Goal: Task Accomplishment & Management: Use online tool/utility

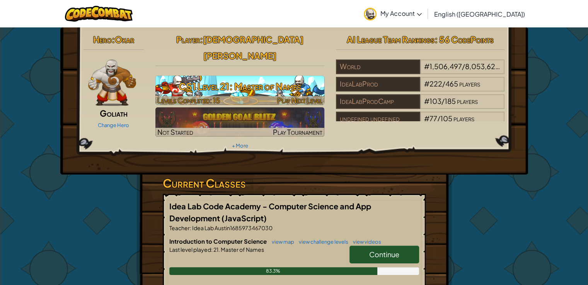
click at [241, 78] on h3 "CS1 Level 21: Master of Names" at bounding box center [239, 86] width 169 height 17
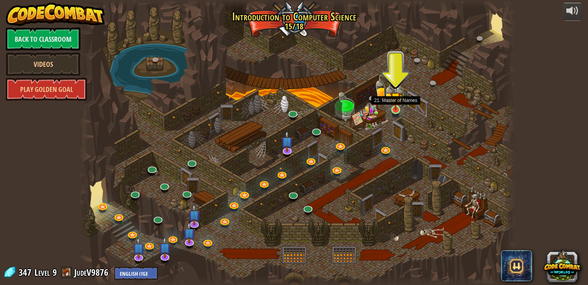
click at [391, 107] on img at bounding box center [395, 97] width 11 height 25
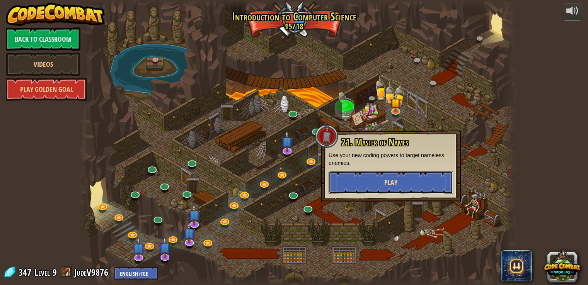
click at [398, 188] on button "Play" at bounding box center [390, 182] width 124 height 23
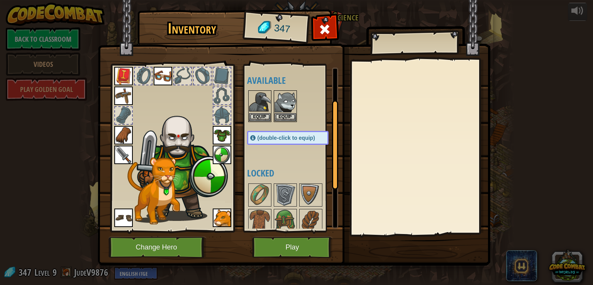
scroll to position [130, 0]
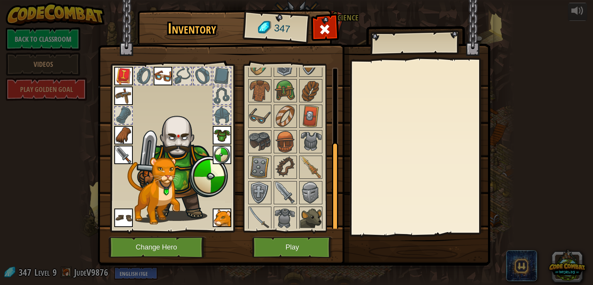
click at [304, 211] on img at bounding box center [311, 218] width 22 height 22
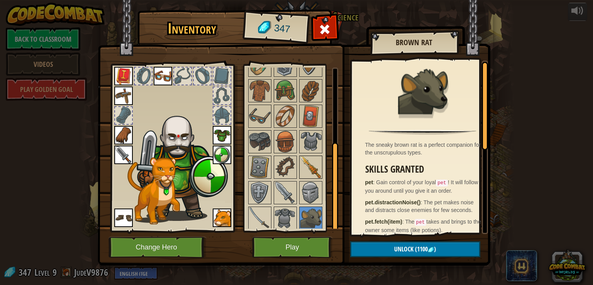
click at [311, 163] on img at bounding box center [311, 167] width 22 height 22
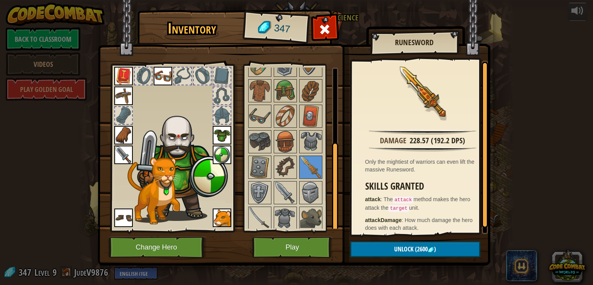
click at [455, 260] on img at bounding box center [294, 125] width 393 height 281
drag, startPoint x: 455, startPoint y: 260, endPoint x: 454, endPoint y: 255, distance: 5.1
click at [454, 256] on button "Unlock (2600 )" at bounding box center [415, 249] width 130 height 16
click at [454, 254] on button "Unlock (2600 )" at bounding box center [415, 249] width 130 height 16
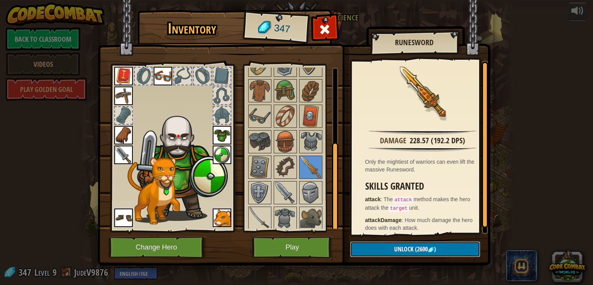
drag, startPoint x: 454, startPoint y: 254, endPoint x: 298, endPoint y: 254, distance: 156.1
click at [440, 254] on button "Unlock (2600 )" at bounding box center [415, 249] width 130 height 16
click at [299, 245] on button "Play" at bounding box center [292, 247] width 81 height 21
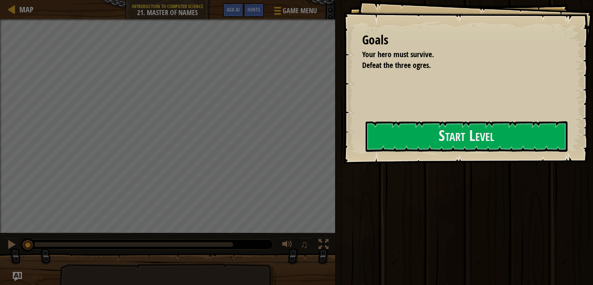
click at [379, 167] on div at bounding box center [467, 168] width 202 height 17
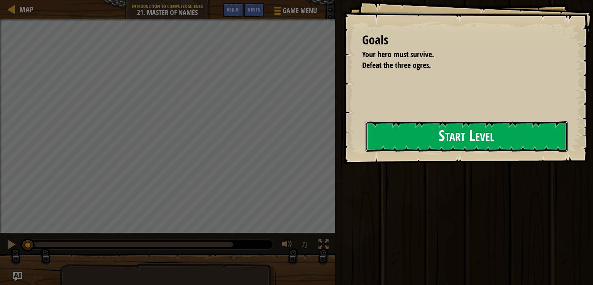
click at [408, 143] on button "Start Level" at bounding box center [467, 136] width 202 height 31
click at [408, 141] on button "Start Level" at bounding box center [467, 136] width 202 height 31
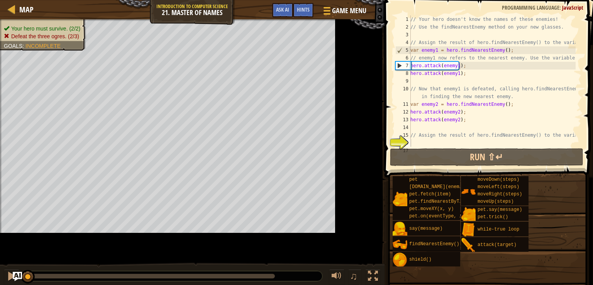
scroll to position [23, 0]
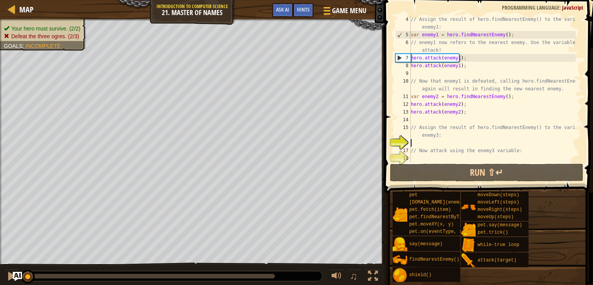
click at [456, 134] on div "// Assign the result of hero.findNearestEnemy() to the variable enemy1: var ene…" at bounding box center [493, 100] width 167 height 170
click at [455, 136] on div "// Assign the result of hero.findNearestEnemy() to the variable enemy1: var ene…" at bounding box center [493, 100] width 167 height 170
click at [447, 149] on div "// Assign the result of hero.findNearestEnemy() to the variable enemy1: var ene…" at bounding box center [493, 100] width 167 height 170
type textarea "// Now attack using the enemy3 variable:"
click at [444, 144] on div "// Assign the result of hero.findNearestEnemy() to the variable enemy1: var ene…" at bounding box center [493, 100] width 167 height 170
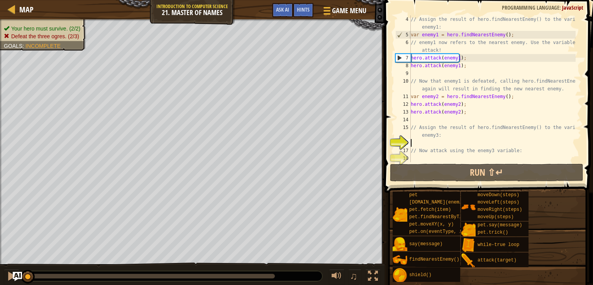
type textarea "h"
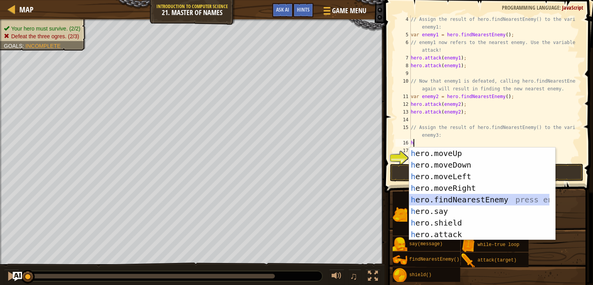
click at [464, 195] on div "h ero.moveUp press enter h ero.moveDown press enter h ero.moveLeft press enter …" at bounding box center [480, 206] width 140 height 116
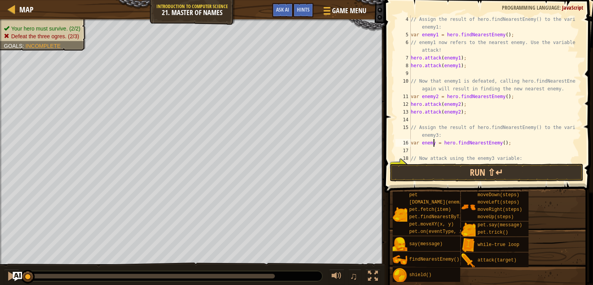
click at [433, 143] on div "// Assign the result of hero.findNearestEnemy() to the variable enemy1: var ene…" at bounding box center [493, 100] width 167 height 170
type textarea "var enemy3 = hero.findNearestEnemy();"
click at [453, 154] on div "// Assign the result of hero.findNearestEnemy() to the variable enemy1: var ene…" at bounding box center [493, 100] width 167 height 170
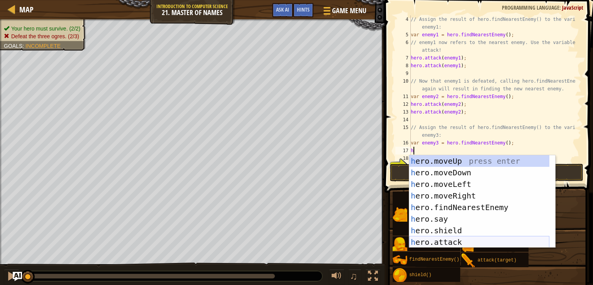
click at [448, 242] on div "h ero.moveUp press enter h ero.moveDown press enter h ero.moveLeft press enter …" at bounding box center [480, 213] width 140 height 116
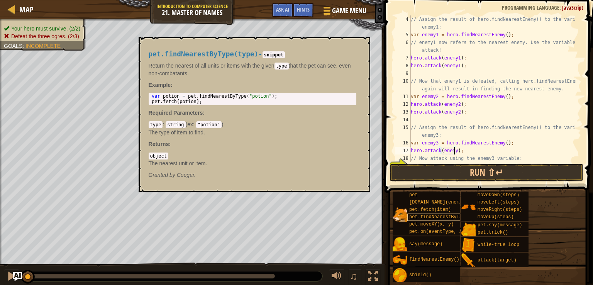
scroll to position [3, 3]
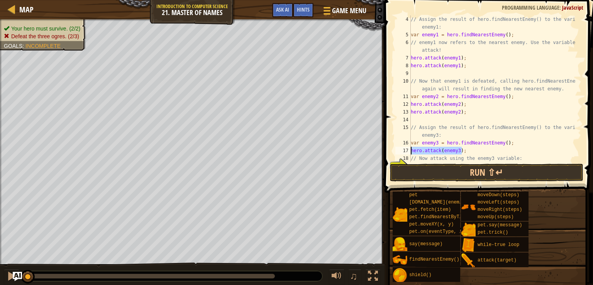
click at [381, 149] on div "Map Introduction to Computer Science 21. Master of Names Game Menu Done Hints A…" at bounding box center [296, 142] width 593 height 285
type textarea "C"
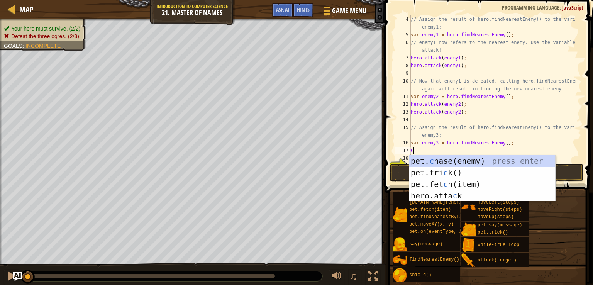
scroll to position [3, 0]
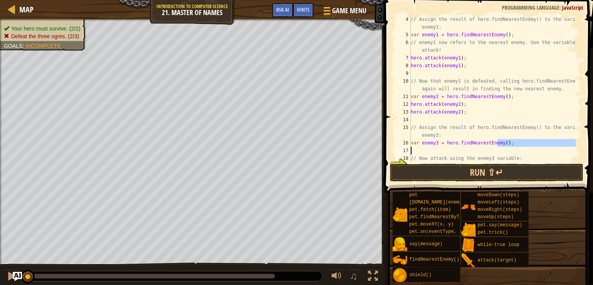
drag, startPoint x: 498, startPoint y: 143, endPoint x: 448, endPoint y: 160, distance: 52.8
click at [422, 153] on div "// Assign the result of hero.findNearestEnemy() to the variable enemy1: var ene…" at bounding box center [493, 100] width 167 height 170
click at [530, 143] on div "// Assign the result of hero.findNearestEnemy() to the variable enemy1: var ene…" at bounding box center [493, 88] width 167 height 147
type textarea "var enemy3 = hero.findNearestEnemy();"
click at [379, 146] on div "Map Introduction to Computer Science 21. Master of Names Game Menu Done Hints A…" at bounding box center [296, 142] width 593 height 285
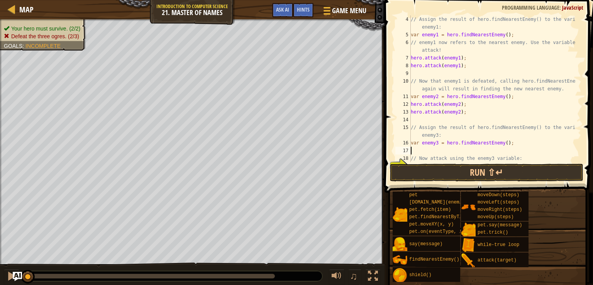
click at [414, 150] on div "// Assign the result of hero.findNearestEnemy() to the variable enemy1: var ene…" at bounding box center [493, 100] width 167 height 170
paste textarea "var enemy3 = hero.findNearestEnemy();"
click at [485, 174] on button "Run ⇧↵" at bounding box center [487, 173] width 194 height 18
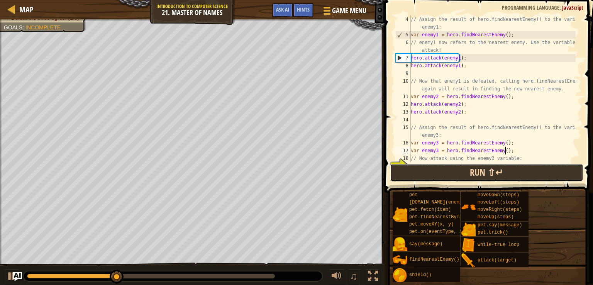
click at [483, 177] on button "Run ⇧↵" at bounding box center [487, 173] width 194 height 18
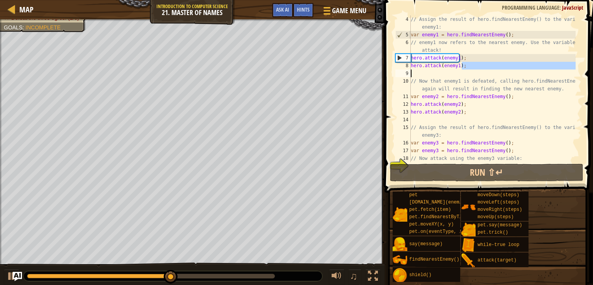
drag, startPoint x: 467, startPoint y: 67, endPoint x: 504, endPoint y: 71, distance: 37.0
click at [504, 71] on div "// Assign the result of hero.findNearestEnemy() to the variable enemy1: var ene…" at bounding box center [493, 100] width 167 height 170
type textarea "hero.attack(enemy1);"
click at [504, 71] on div "// Assign the result of hero.findNearestEnemy() to the variable enemy1: var ene…" at bounding box center [493, 88] width 167 height 147
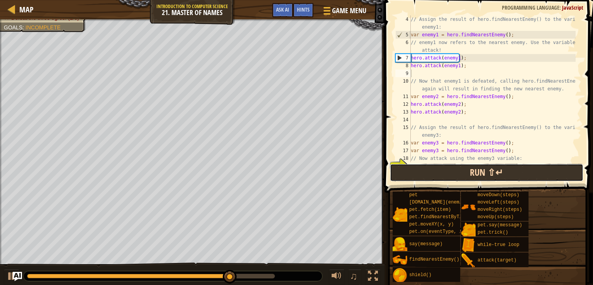
click at [423, 169] on button "Run ⇧↵" at bounding box center [487, 173] width 194 height 18
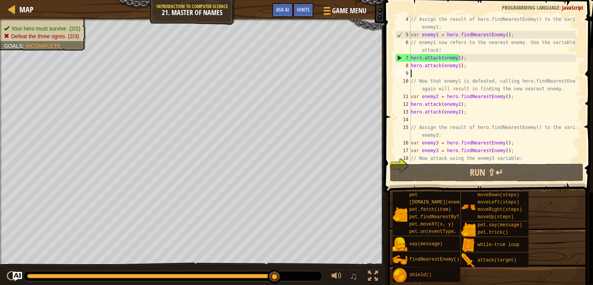
click at [499, 141] on div "// Assign the result of hero.findNearestEnemy() to the variable enemy1: var ene…" at bounding box center [493, 100] width 167 height 170
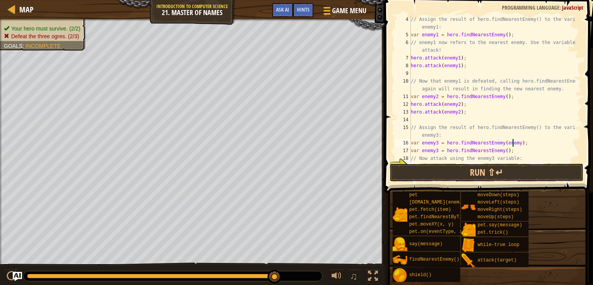
scroll to position [3, 9]
click at [502, 152] on div "// Assign the result of hero.findNearestEnemy() to the variable enemy1: var ene…" at bounding box center [493, 100] width 167 height 170
click at [501, 152] on div "// Assign the result of hero.findNearestEnemy() to the variable enemy1: var ene…" at bounding box center [493, 100] width 167 height 170
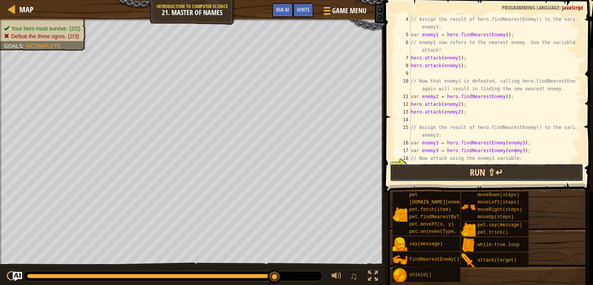
click at [508, 167] on button "Run ⇧↵" at bounding box center [487, 173] width 194 height 18
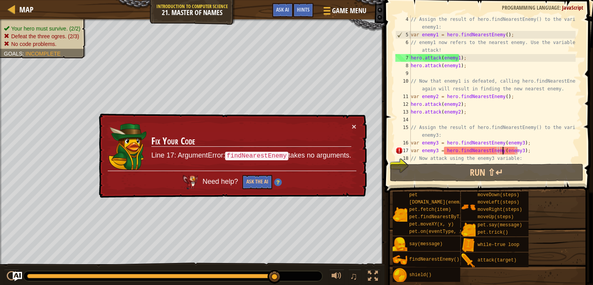
click at [502, 151] on div "// Assign the result of hero.findNearestEnemy() to the variable enemy1: var ene…" at bounding box center [493, 100] width 167 height 170
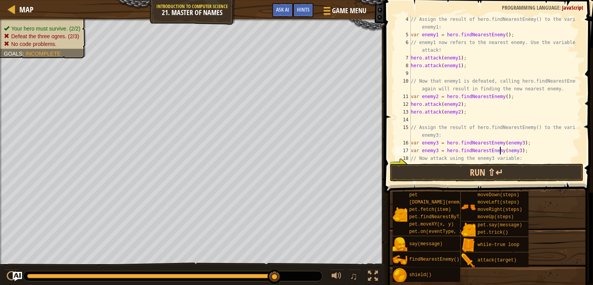
type textarea "var enemy3 = hero.findNearestEnemy(Enemy3);"
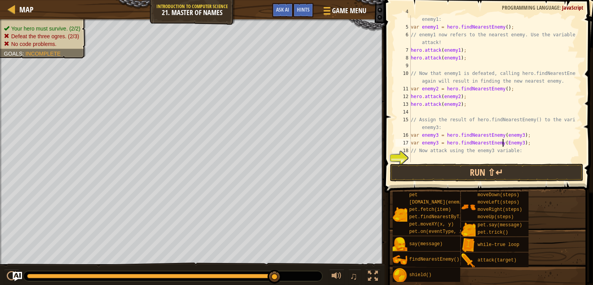
scroll to position [31, 0]
drag, startPoint x: 488, startPoint y: 148, endPoint x: 396, endPoint y: 143, distance: 92.9
click at [396, 143] on div "var enemy3 = hero.findNearestEnemy(Enemy3); 4 5 6 7 8 9 10 11 12 13 14 15 16 17…" at bounding box center [488, 88] width 188 height 147
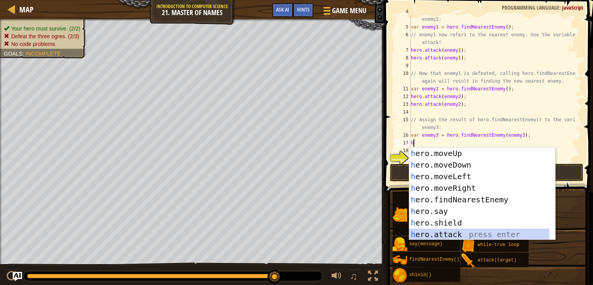
click at [474, 234] on div "h ero.moveUp press enter h ero.moveDown press enter h ero.moveLeft press enter …" at bounding box center [480, 206] width 140 height 116
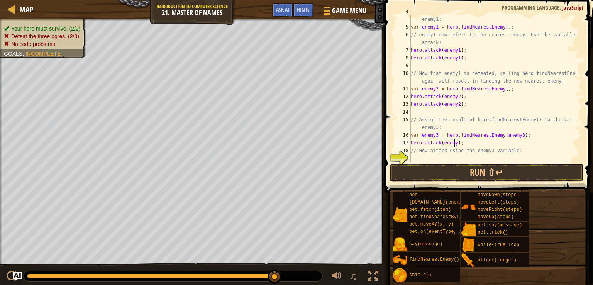
type textarea "hero.attack(enemy3);"
click at [462, 143] on div "// Assign the result of hero.findNearestEnemy() to the variable enemy1: var ene…" at bounding box center [493, 93] width 167 height 170
type textarea "h"
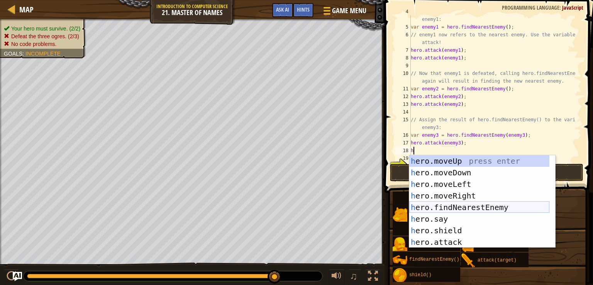
click at [451, 209] on div "h ero.moveUp press enter h ero.moveDown press enter h ero.moveLeft press enter …" at bounding box center [480, 213] width 140 height 116
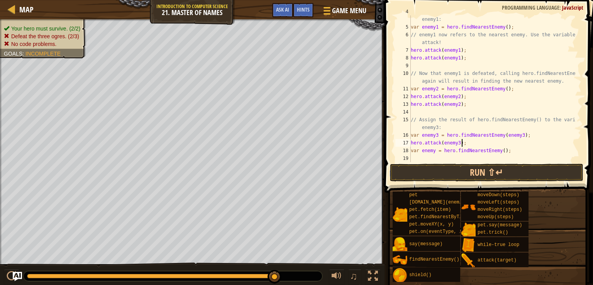
click at [506, 143] on div "// Assign the result of hero.findNearestEnemy() to the variable enemy1: var ene…" at bounding box center [493, 93] width 167 height 170
click at [501, 153] on div "// Assign the result of hero.findNearestEnemy() to the variable enemy1: var ene…" at bounding box center [493, 93] width 167 height 170
type textarea "v"
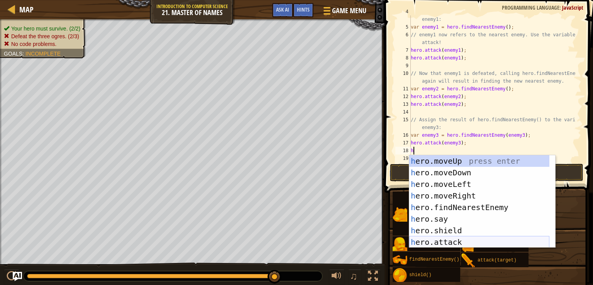
click at [466, 241] on div "h ero.moveUp press enter h ero.moveDown press enter h ero.moveLeft press enter …" at bounding box center [480, 213] width 140 height 116
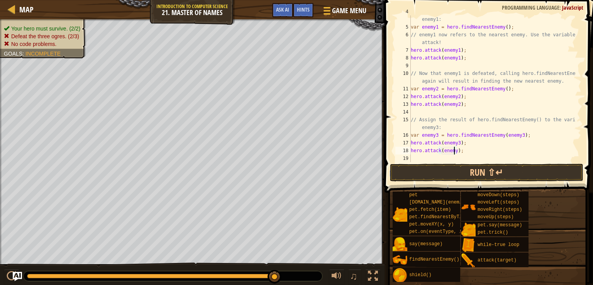
scroll to position [3, 3]
type textarea "hero.attack(enemy3);"
click at [515, 171] on button "Run ⇧↵" at bounding box center [487, 173] width 194 height 18
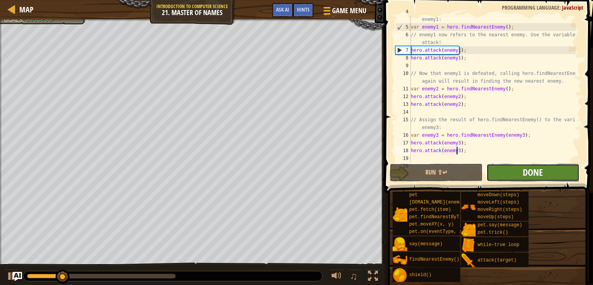
click at [531, 173] on span "Done" at bounding box center [533, 172] width 20 height 12
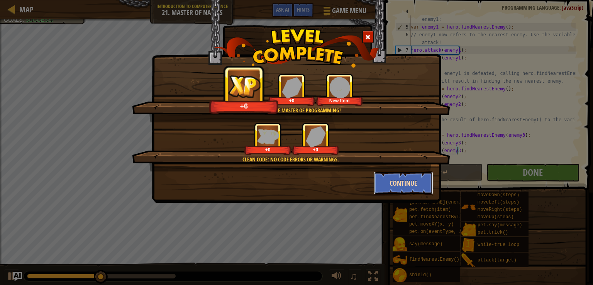
click at [403, 177] on button "Continue" at bounding box center [404, 183] width 60 height 23
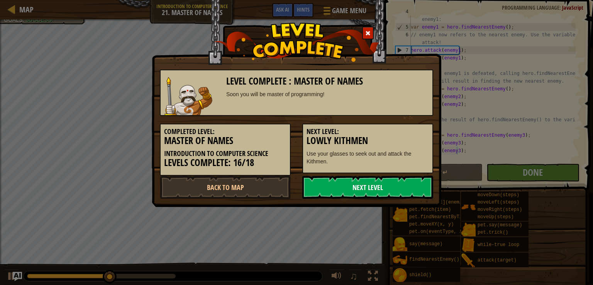
click at [392, 182] on link "Next Level" at bounding box center [368, 187] width 131 height 23
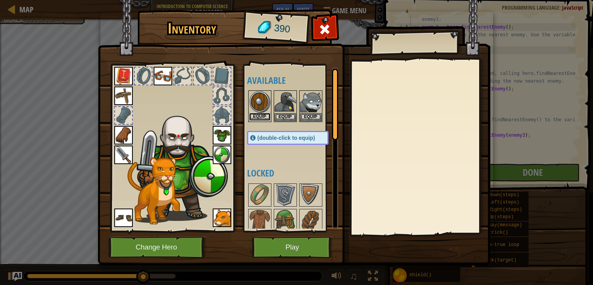
click at [264, 116] on button "Equip" at bounding box center [260, 117] width 22 height 8
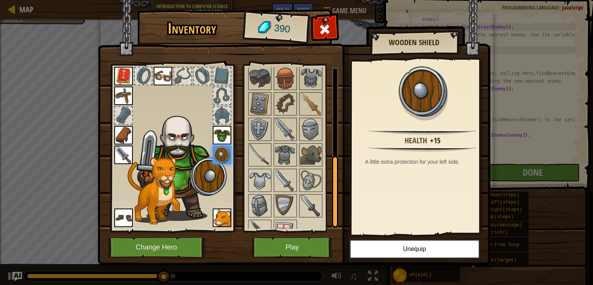
scroll to position [206, 0]
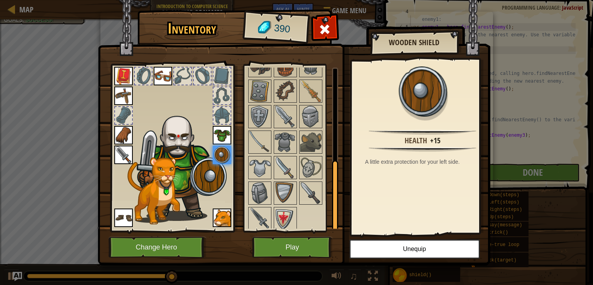
click at [287, 236] on img at bounding box center [294, 125] width 393 height 281
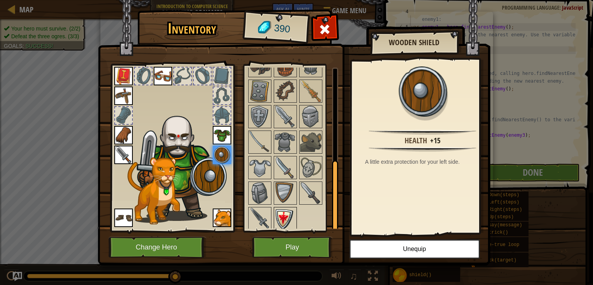
click at [283, 218] on img at bounding box center [286, 219] width 22 height 22
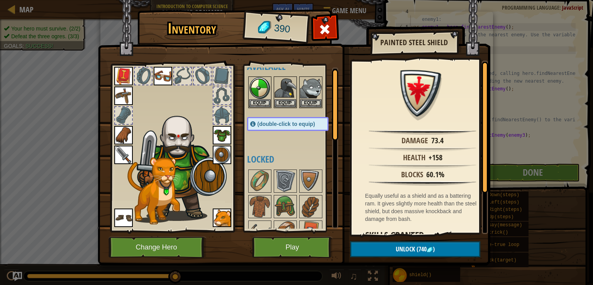
scroll to position [0, 0]
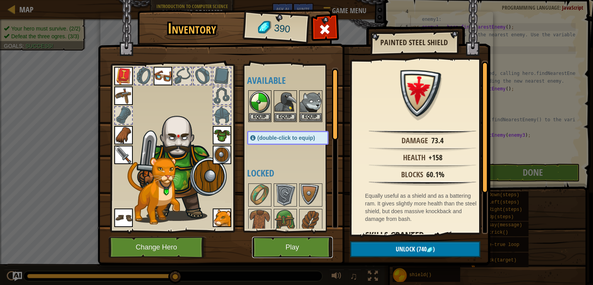
click at [315, 256] on button "Play" at bounding box center [292, 247] width 81 height 21
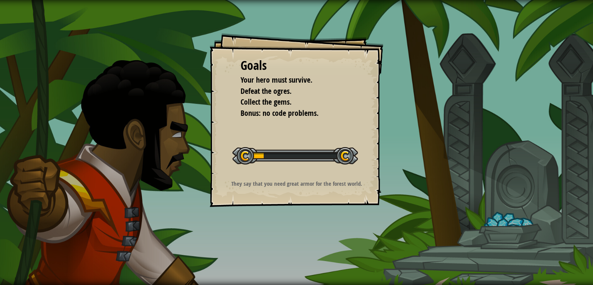
click at [314, 248] on div "Goals Your hero must survive. Defeat the ogres. Collect the gems. Bonus: no cod…" at bounding box center [296, 142] width 593 height 285
click at [320, 246] on div "Goals Your hero must survive. Defeat the ogres. Collect the gems. Bonus: no cod…" at bounding box center [296, 142] width 593 height 285
drag, startPoint x: 353, startPoint y: 209, endPoint x: 354, endPoint y: 199, distance: 10.1
click at [354, 209] on div "Goals Your hero must survive. Defeat the ogres. Collect the gems. Bonus: no cod…" at bounding box center [296, 142] width 593 height 285
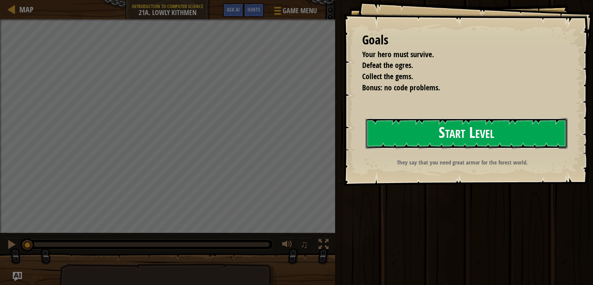
click at [366, 149] on button "Start Level" at bounding box center [467, 133] width 202 height 31
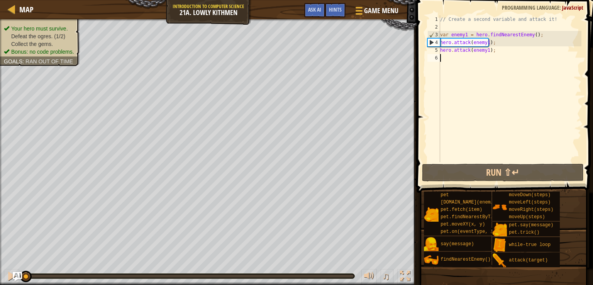
click at [467, 63] on div "// Create a second variable and attack it! var enemy1 = hero . findNearestEnemy…" at bounding box center [510, 96] width 143 height 162
type textarea "h"
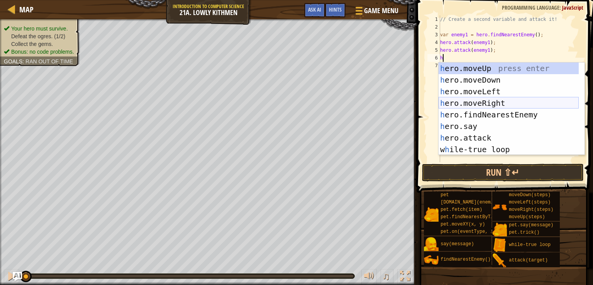
click at [491, 102] on div "h ero.moveUp press enter h ero.moveDown press enter h ero.moveLeft press enter …" at bounding box center [509, 121] width 140 height 116
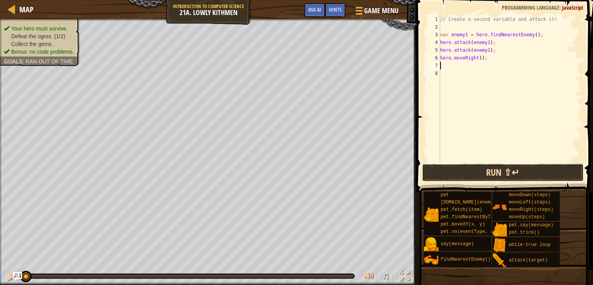
click at [490, 168] on button "Run ⇧↵" at bounding box center [503, 173] width 162 height 18
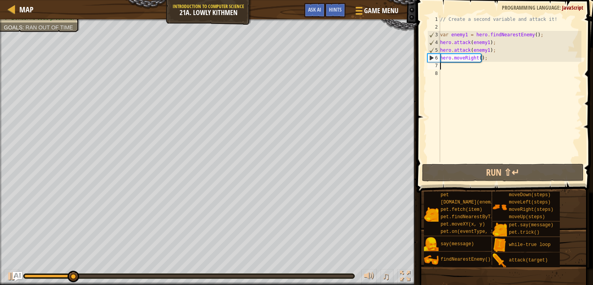
type textarea "h"
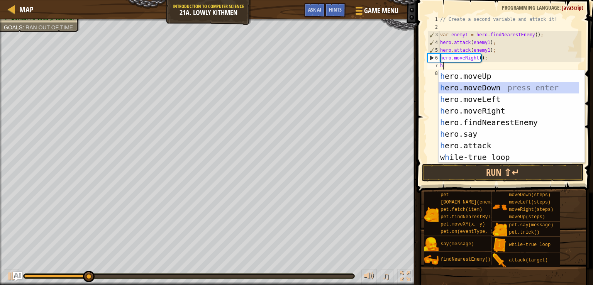
click at [478, 88] on div "h ero.moveUp press enter h ero.moveDown press enter h ero.moveLeft press enter …" at bounding box center [509, 128] width 140 height 116
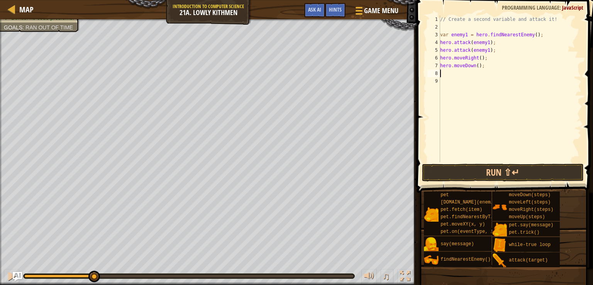
type textarea "h"
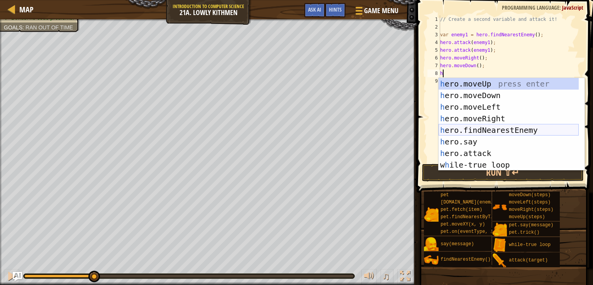
click at [485, 126] on div "h ero.moveUp press enter h ero.moveDown press enter h ero.moveLeft press enter …" at bounding box center [509, 136] width 140 height 116
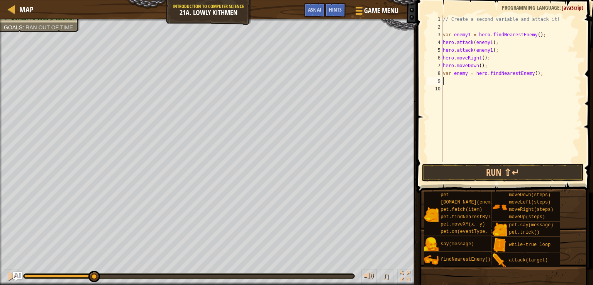
click at [465, 77] on div "// Create a second variable and attack it! var enemy1 = hero . findNearestEnemy…" at bounding box center [512, 96] width 141 height 162
click at [467, 73] on div "// Create a second variable and attack it! var enemy1 = hero . findNearestEnemy…" at bounding box center [512, 96] width 141 height 162
type textarea "var enemy2 = hero.findNearestEnemy();"
click at [464, 84] on div "// Create a second variable and attack it! var enemy1 = hero . findNearestEnemy…" at bounding box center [512, 96] width 141 height 162
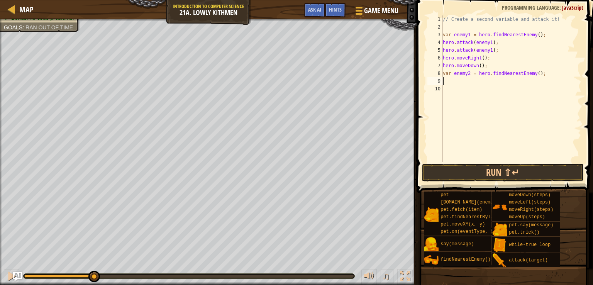
scroll to position [3, 0]
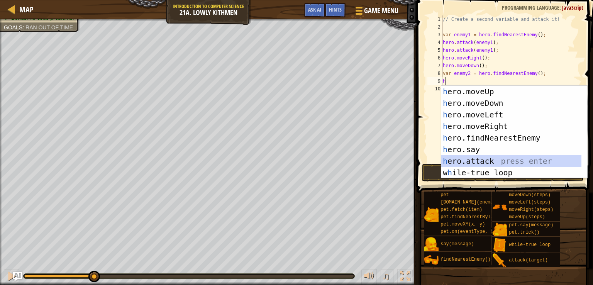
click at [484, 163] on div "h ero.moveUp press enter h ero.moveDown press enter h ero.moveLeft press enter …" at bounding box center [512, 144] width 140 height 116
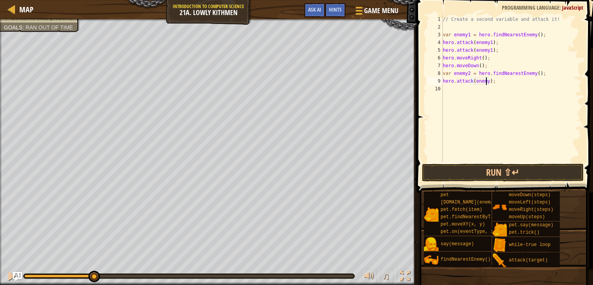
type textarea "hero.attack(enemy2);"
click at [454, 90] on div "// Create a second variable and attack it! var enemy1 = hero . findNearestEnemy…" at bounding box center [512, 96] width 141 height 162
drag, startPoint x: 479, startPoint y: 75, endPoint x: 530, endPoint y: 58, distance: 53.3
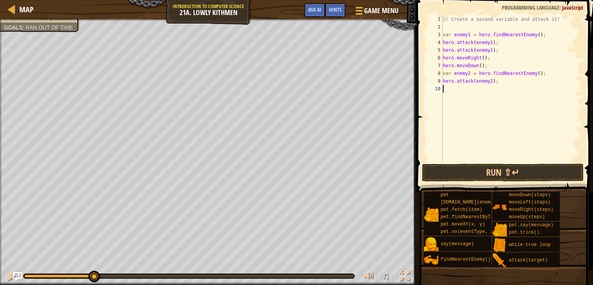
drag, startPoint x: 530, startPoint y: 58, endPoint x: 530, endPoint y: 109, distance: 50.6
click at [530, 109] on div "// Create a second variable and attack it! var enemy1 = hero . findNearestEnemy…" at bounding box center [512, 96] width 141 height 162
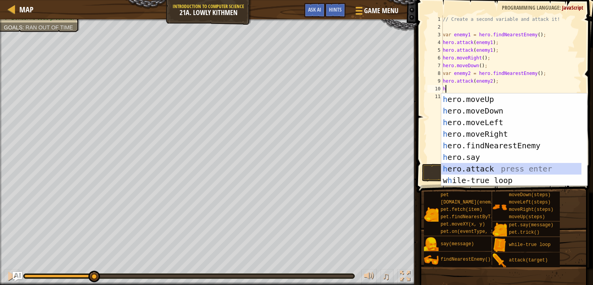
click at [503, 169] on div "h ero.moveUp press enter h ero.moveDown press enter h ero.moveLeft press enter …" at bounding box center [512, 152] width 140 height 116
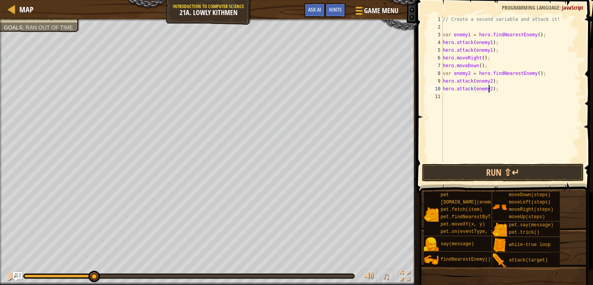
scroll to position [3, 3]
type textarea "hero.attack(enemy2);"
click at [493, 170] on button "Run ⇧↵" at bounding box center [503, 173] width 162 height 18
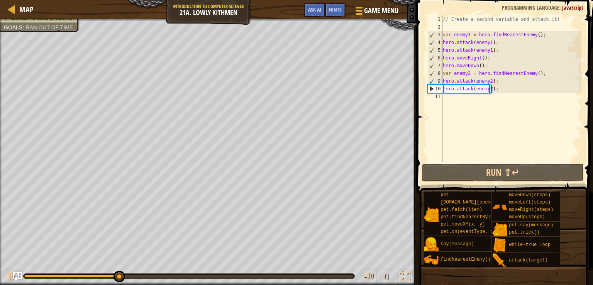
click at [465, 104] on div "// Create a second variable and attack it! var enemy1 = hero . findNearestEnemy…" at bounding box center [512, 96] width 141 height 162
type textarea "h"
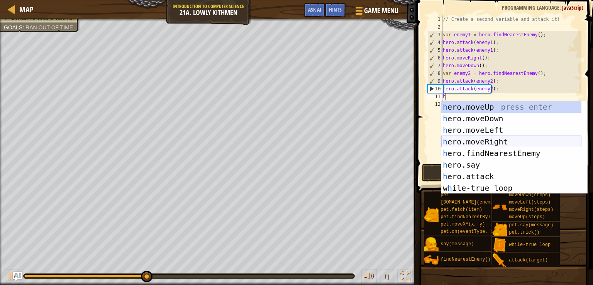
click at [516, 141] on div "h ero.moveUp press enter h ero.moveDown press enter h ero.moveLeft press enter …" at bounding box center [512, 159] width 140 height 116
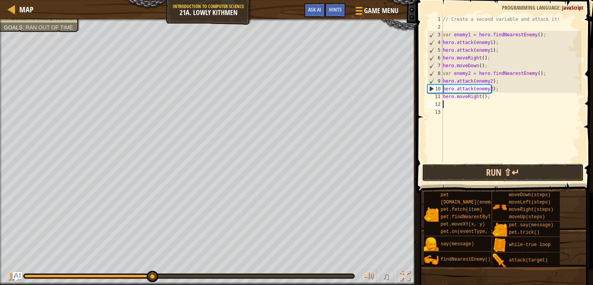
click at [524, 173] on button "Run ⇧↵" at bounding box center [503, 173] width 162 height 18
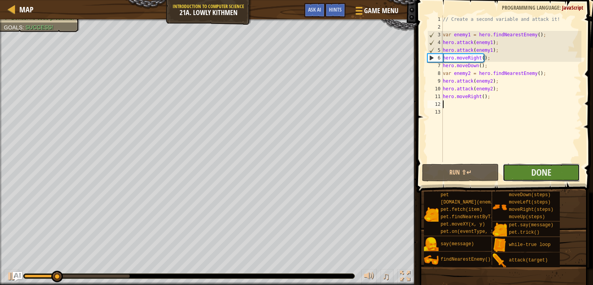
click at [563, 170] on button "Done" at bounding box center [541, 173] width 77 height 18
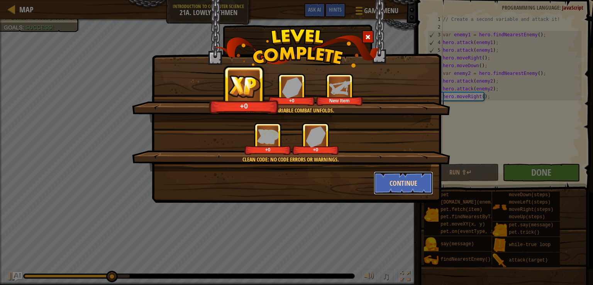
click at [399, 191] on button "Continue" at bounding box center [404, 183] width 60 height 23
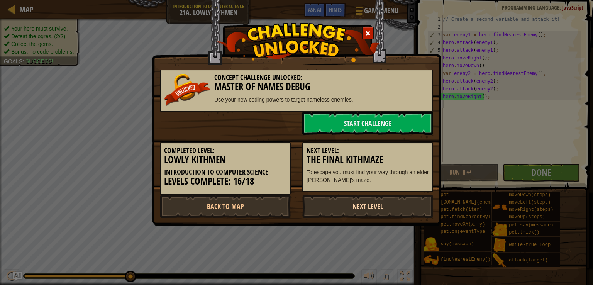
click at [383, 211] on link "Next Level" at bounding box center [368, 206] width 131 height 23
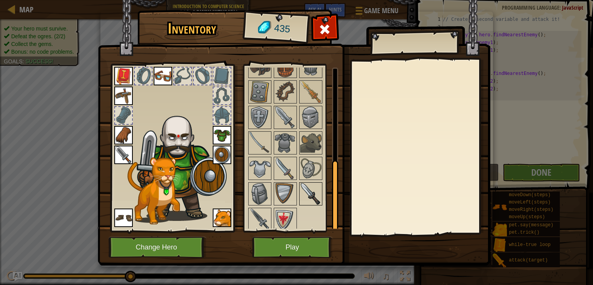
scroll to position [206, 0]
click at [304, 88] on img at bounding box center [311, 91] width 22 height 22
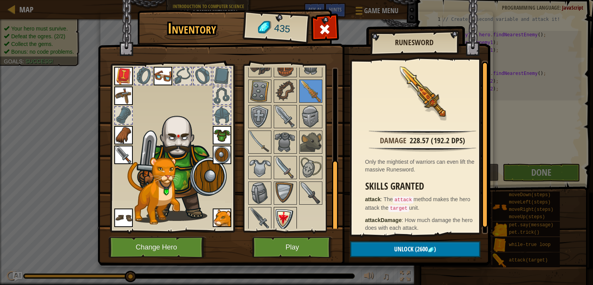
click at [280, 208] on img at bounding box center [286, 219] width 22 height 22
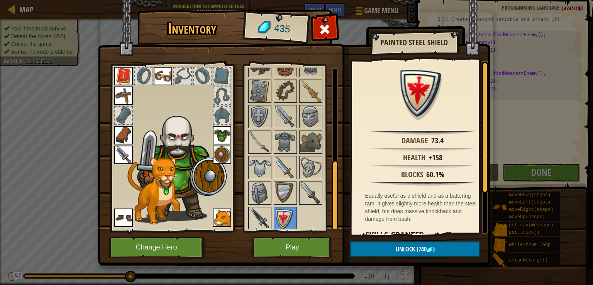
click at [257, 208] on img at bounding box center [260, 219] width 22 height 22
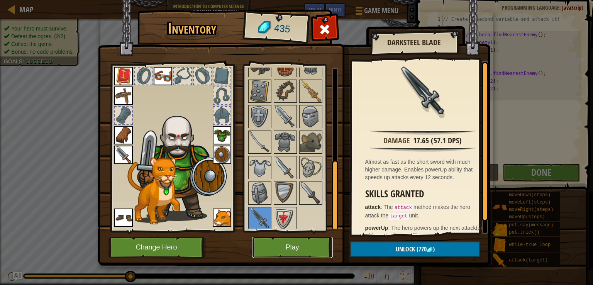
click at [295, 248] on button "Play" at bounding box center [292, 247] width 81 height 21
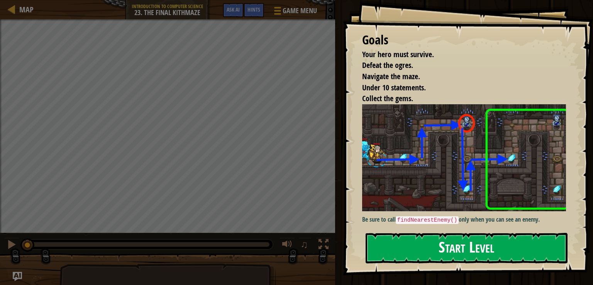
click at [415, 233] on button "Start Level" at bounding box center [467, 248] width 202 height 31
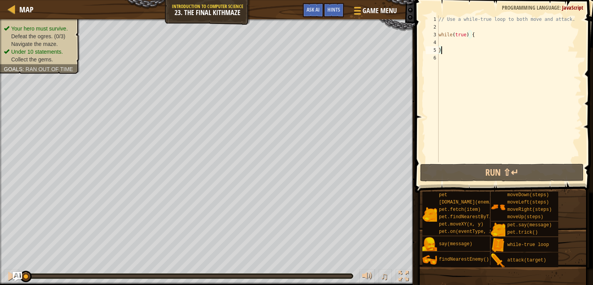
drag, startPoint x: 399, startPoint y: -15, endPoint x: 584, endPoint y: 56, distance: 198.3
click at [584, 56] on span at bounding box center [505, 86] width 184 height 216
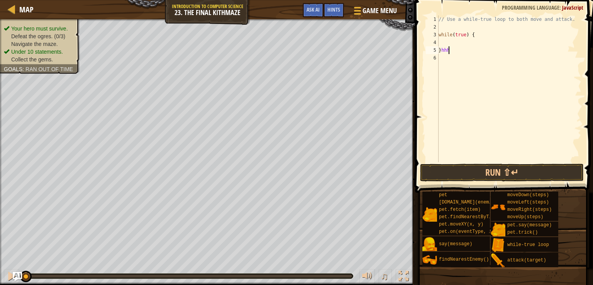
scroll to position [3, 0]
type textarea "}"
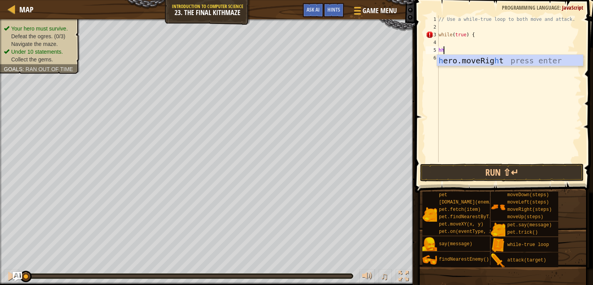
type textarea "h"
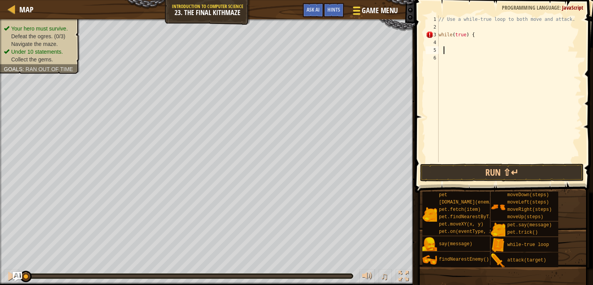
click at [359, 8] on span at bounding box center [356, 8] width 7 height 2
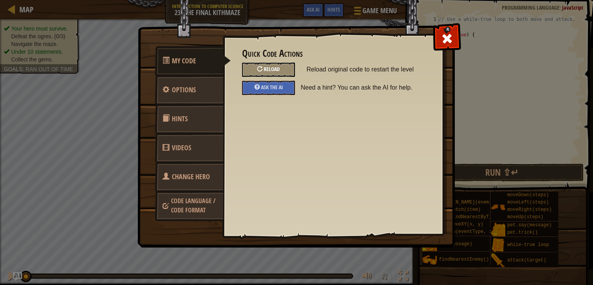
click at [255, 73] on div "Reload" at bounding box center [268, 70] width 53 height 14
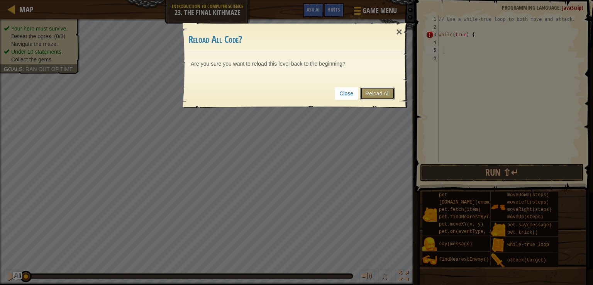
click at [380, 94] on link "Reload All" at bounding box center [378, 93] width 34 height 13
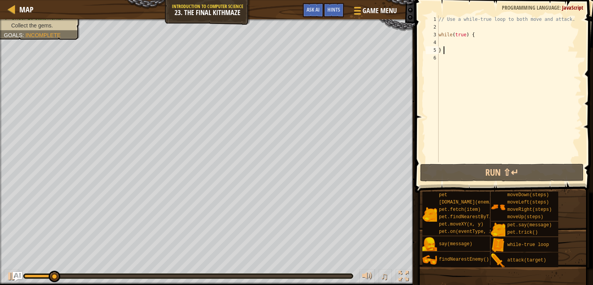
type textarea "}"
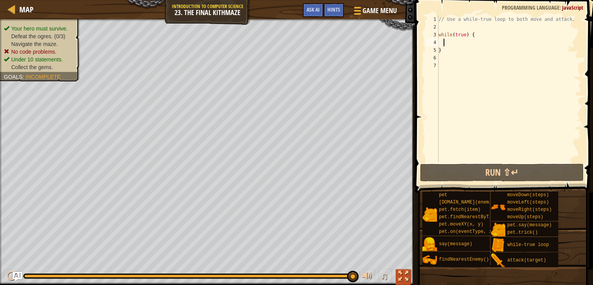
drag, startPoint x: 101, startPoint y: 277, endPoint x: 405, endPoint y: 284, distance: 303.8
click at [405, 284] on div "♫" at bounding box center [207, 274] width 415 height 23
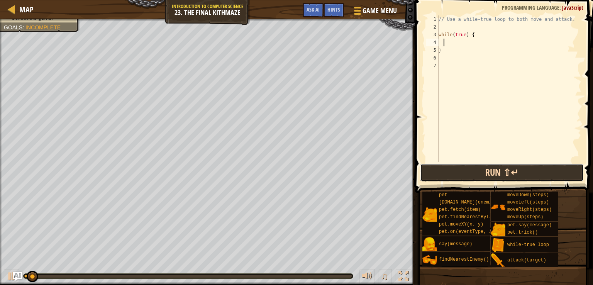
click at [515, 167] on button "Run ⇧↵" at bounding box center [502, 173] width 164 height 18
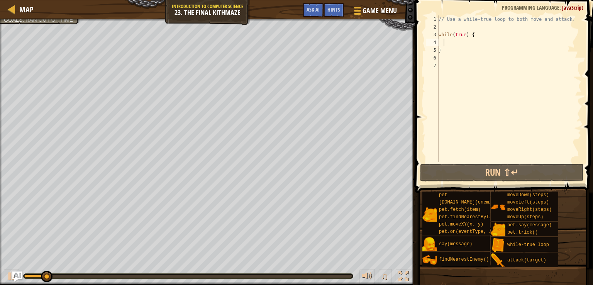
click at [19, 276] on img "Ask AI" at bounding box center [17, 277] width 10 height 10
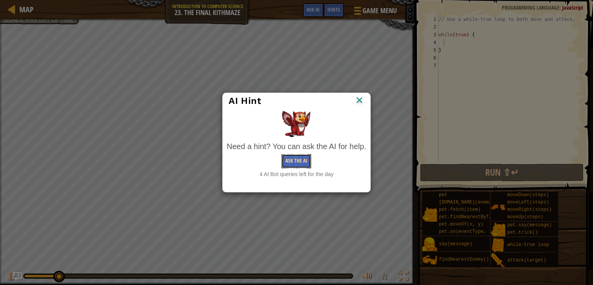
click at [303, 159] on button "Ask the AI" at bounding box center [297, 161] width 30 height 14
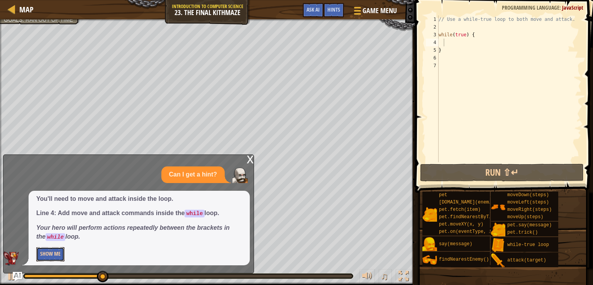
click at [58, 258] on button "Show Me" at bounding box center [50, 254] width 28 height 14
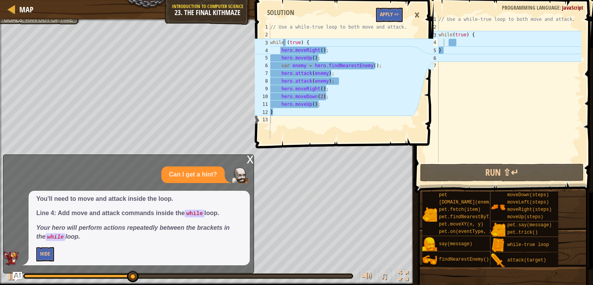
type textarea "}"
click at [450, 47] on div "// Use a while-true loop to both move and attack. while ( true ) { }" at bounding box center [509, 96] width 145 height 162
click at [451, 45] on div "// Use a while-true loop to both move and attack. while ( true ) { }" at bounding box center [509, 96] width 145 height 162
type textarea "h"
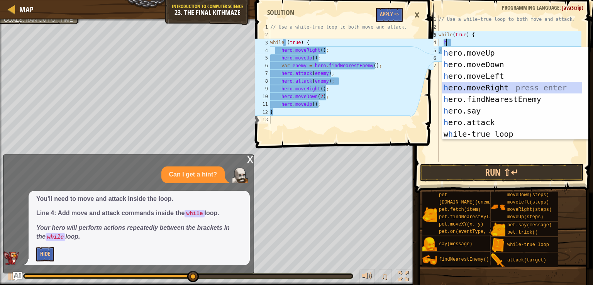
click at [480, 86] on div "h ero.moveUp press enter h ero.moveDown press enter h ero.moveLeft press enter …" at bounding box center [512, 105] width 140 height 116
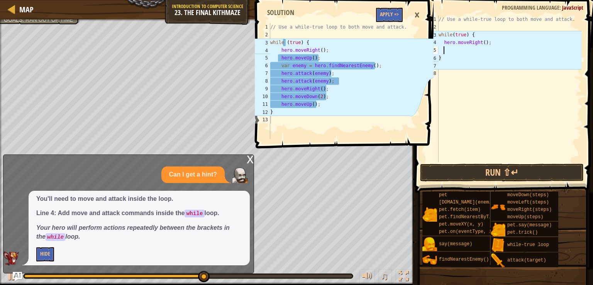
type textarea "h"
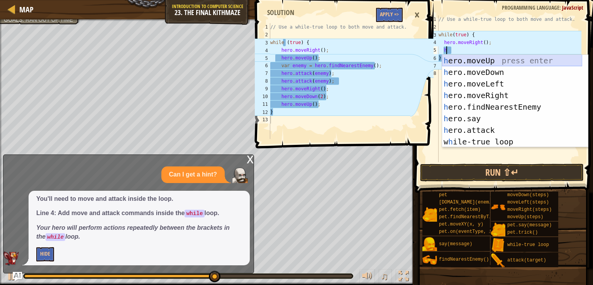
click at [483, 55] on div "h ero.moveUp press enter h ero.moveDown press enter h ero.moveLeft press enter …" at bounding box center [512, 113] width 140 height 116
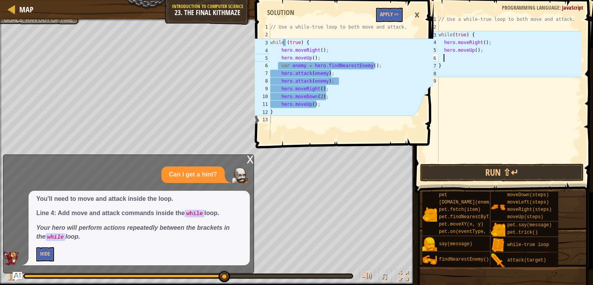
type textarea "h"
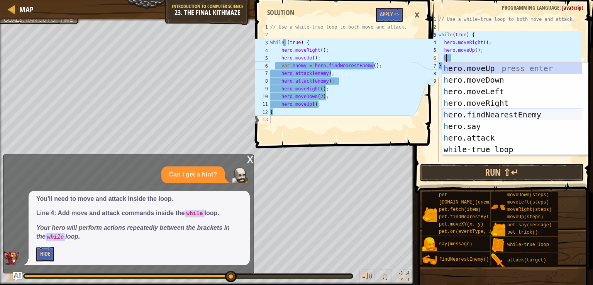
click at [493, 114] on div "h ero.moveUp press enter h ero.moveDown press enter h ero.moveLeft press enter …" at bounding box center [512, 121] width 140 height 116
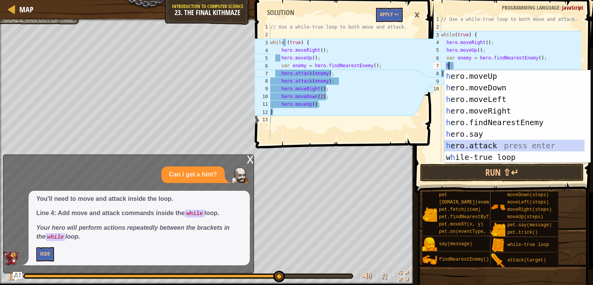
click at [491, 141] on div "h ero.moveUp press enter h ero.moveDown press enter h ero.moveLeft press enter …" at bounding box center [515, 128] width 140 height 116
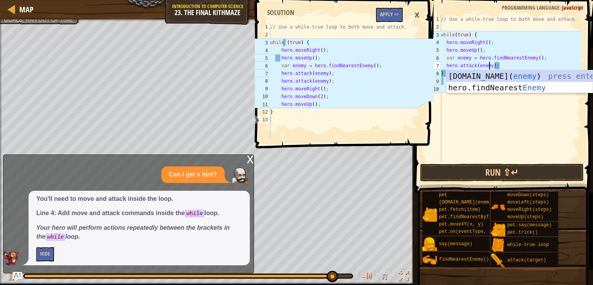
scroll to position [3, 4]
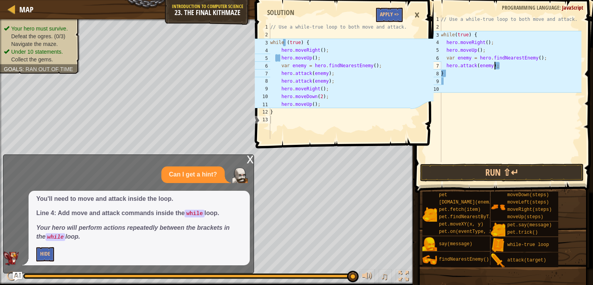
click at [459, 75] on div "// Use a while-true loop to both move and attack. while ( true ) { hero . moveR…" at bounding box center [511, 96] width 142 height 162
type textarea "} h"
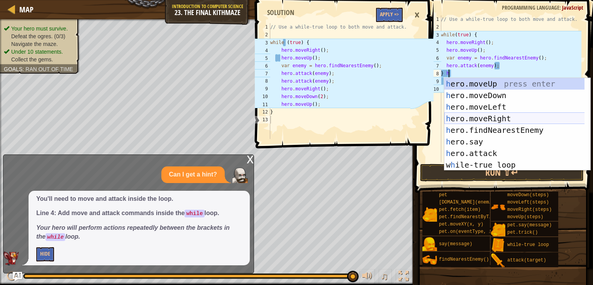
click at [497, 117] on div "h ero.moveUp press enter h ero.moveDown press enter h ero.moveLeft press enter …" at bounding box center [518, 136] width 146 height 116
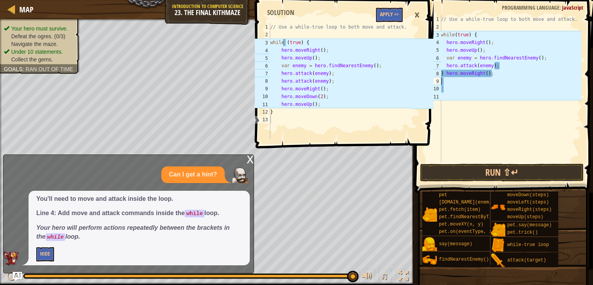
type textarea "h"
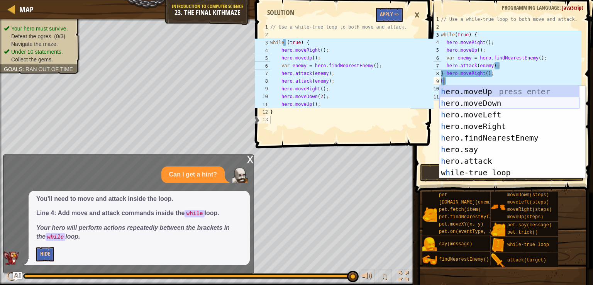
click at [497, 102] on div "h ero.moveUp press enter h ero.moveDown press enter h ero.moveLeft press enter …" at bounding box center [510, 144] width 140 height 116
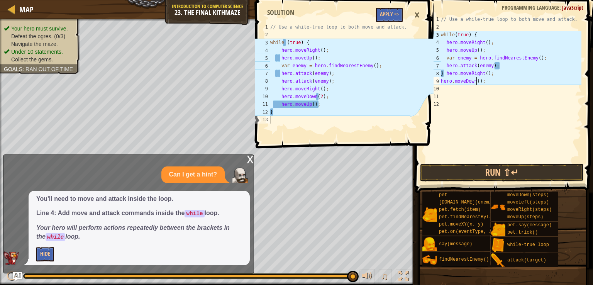
click at [477, 84] on div "// Use a while-true loop to both move and attack. while ( true ) { hero . moveR…" at bounding box center [511, 96] width 142 height 162
type textarea "hero.moveDown(2);"
click at [463, 97] on div "// Use a while-true loop to both move and attack. while ( true ) { hero . moveR…" at bounding box center [511, 96] width 142 height 162
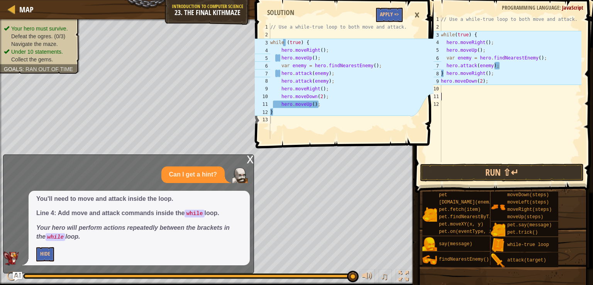
click at [464, 95] on div "// Use a while-true loop to both move and attack. while ( true ) { hero . moveR…" at bounding box center [511, 96] width 142 height 162
click at [459, 89] on div "// Use a while-true loop to both move and attack. while ( true ) { hero . moveR…" at bounding box center [511, 96] width 142 height 162
click at [442, 81] on div "// Use a while-true loop to both move and attack. while ( true ) { hero . moveR…" at bounding box center [511, 96] width 142 height 162
type textarea "hero.moveDown(2);"
click at [449, 95] on div "// Use a while-true loop to both move and attack. while ( true ) { hero . moveR…" at bounding box center [511, 96] width 142 height 162
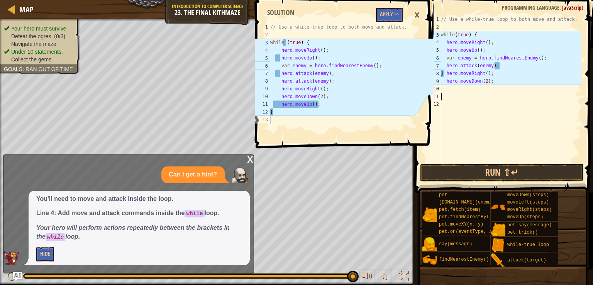
click at [451, 94] on div "// Use a while-true loop to both move and attack. while ( true ) { hero . moveR…" at bounding box center [511, 96] width 142 height 162
click at [449, 88] on div "// Use a while-true loop to both move and attack. while ( true ) { hero . moveR…" at bounding box center [511, 96] width 142 height 162
click at [453, 98] on div "// Use a while-true loop to both move and attack. while ( true ) { hero . moveR…" at bounding box center [511, 96] width 142 height 162
type textarea "h"
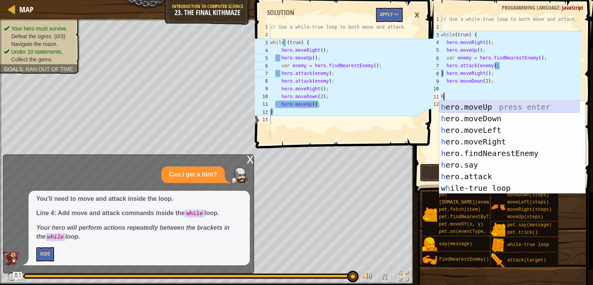
click at [488, 107] on div "h ero.moveUp press enter h ero.moveDown press enter h ero.moveLeft press enter …" at bounding box center [510, 159] width 140 height 116
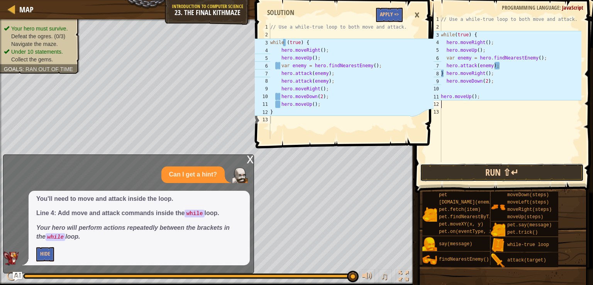
click at [485, 173] on button "Run ⇧↵" at bounding box center [502, 173] width 164 height 18
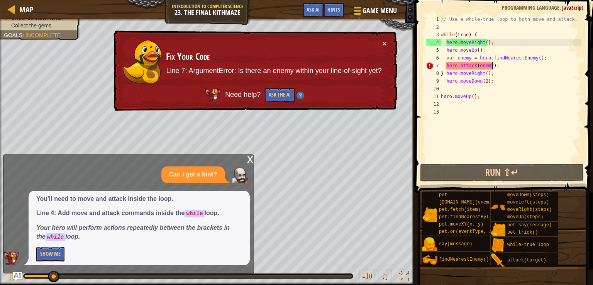
click at [491, 67] on div "// Use a while-true loop to both move and attack. while ( true ) { hero . moveR…" at bounding box center [511, 96] width 142 height 162
click at [490, 67] on div "// Use a while-true loop to both move and attack. while ( true ) { hero . moveR…" at bounding box center [511, 96] width 142 height 162
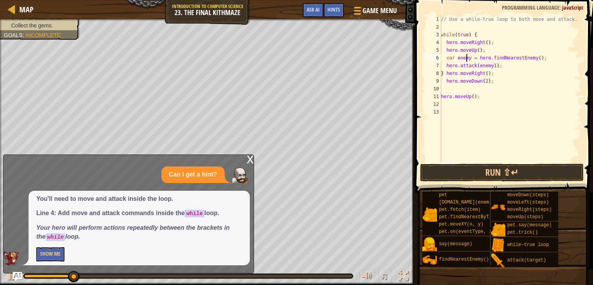
click at [468, 58] on div "// Use a while-true loop to both move and attack. while ( true ) { hero . moveR…" at bounding box center [511, 96] width 142 height 162
click at [557, 169] on button "Run ⇧↵" at bounding box center [502, 173] width 164 height 18
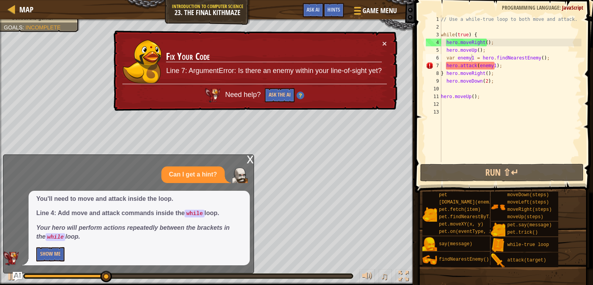
click at [381, 43] on td "Fix Your Code Line 7: ArgumentError: Is there an enemy within your line-of-sigh…" at bounding box center [274, 61] width 216 height 44
click at [384, 43] on button "×" at bounding box center [385, 43] width 5 height 8
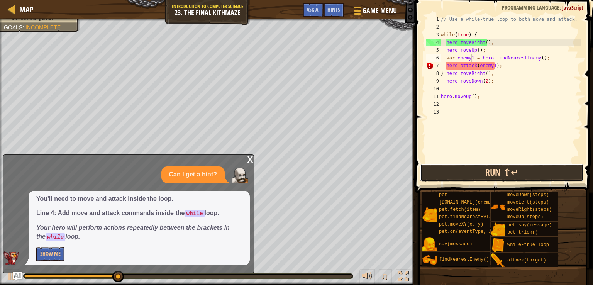
click at [465, 178] on button "Run ⇧↵" at bounding box center [502, 173] width 164 height 18
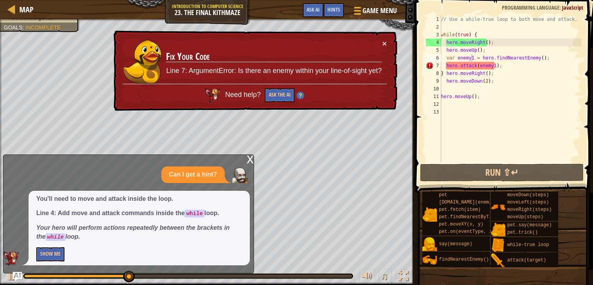
click at [388, 43] on div "× Fix Your Code Line 7: ArgumentError: Is there an enemy within your line-of-si…" at bounding box center [255, 71] width 286 height 81
click at [51, 249] on button "Show Me" at bounding box center [50, 254] width 28 height 14
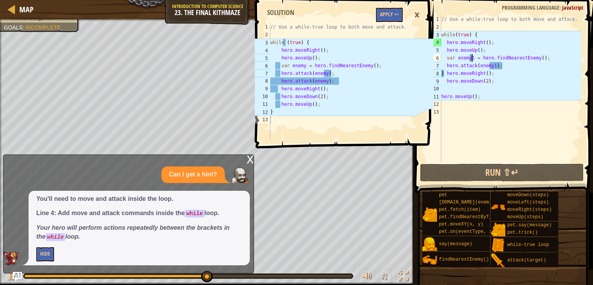
click at [511, 65] on div "// Use a while-true loop to both move and attack. while ( true ) { hero . moveR…" at bounding box center [511, 96] width 142 height 162
type textarea "hero.attack(enemy1);"
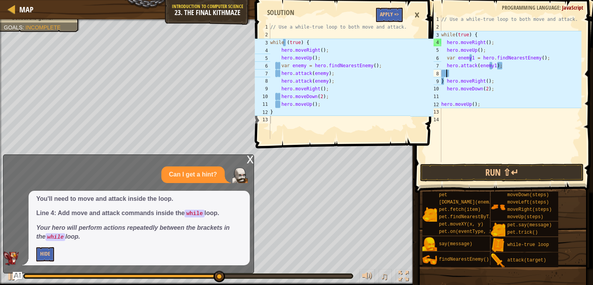
scroll to position [3, 0]
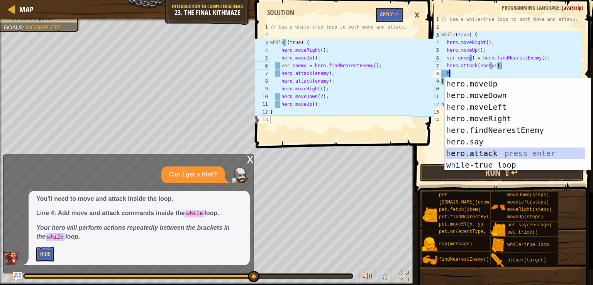
click at [495, 152] on div "h ero.moveUp press enter h ero.moveDown press enter h ero.moveLeft press enter …" at bounding box center [515, 136] width 140 height 116
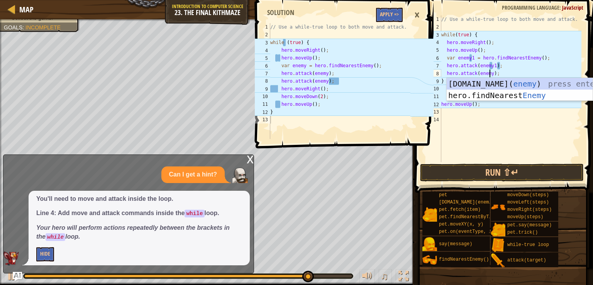
scroll to position [3, 4]
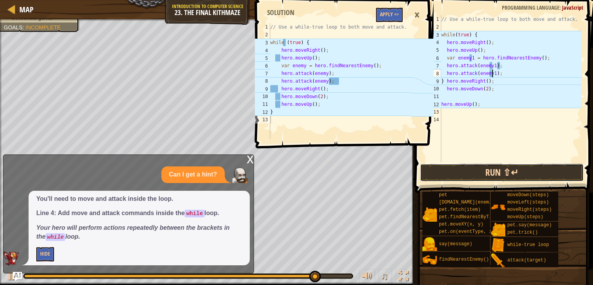
click at [519, 168] on button "Run ⇧↵" at bounding box center [502, 173] width 164 height 18
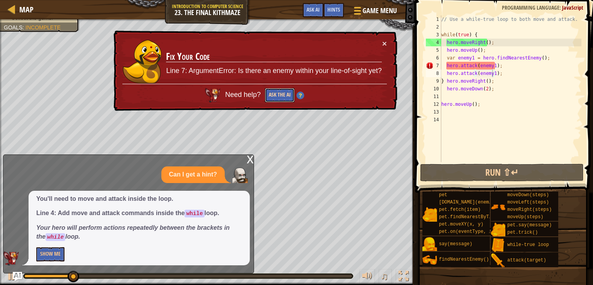
click at [274, 95] on button "Ask the AI" at bounding box center [280, 95] width 30 height 14
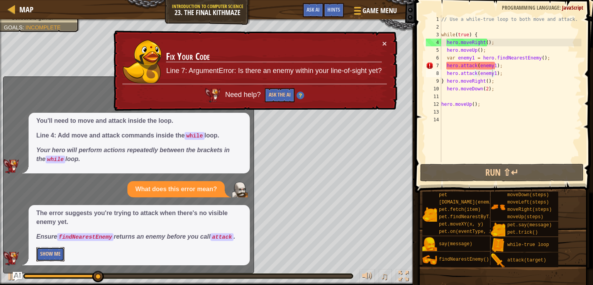
click at [54, 258] on button "Show Me" at bounding box center [50, 254] width 28 height 14
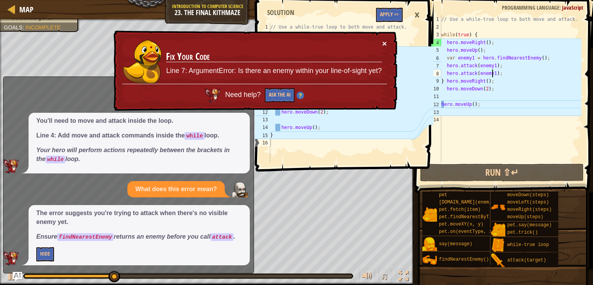
click at [387, 42] on button "×" at bounding box center [385, 43] width 5 height 8
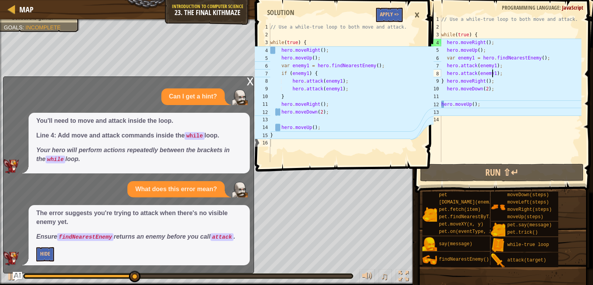
click at [442, 105] on div "// Use a while-true loop to both move and attack. while ( true ) { hero . moveR…" at bounding box center [511, 96] width 142 height 162
click at [443, 105] on div "// Use a while-true loop to both move and attack. while ( true ) { hero . moveR…" at bounding box center [511, 96] width 142 height 162
click at [442, 105] on div "// Use a while-true loop to both move and attack. while ( true ) { hero . moveR…" at bounding box center [511, 96] width 142 height 162
type textarea "hero.moveUp();"
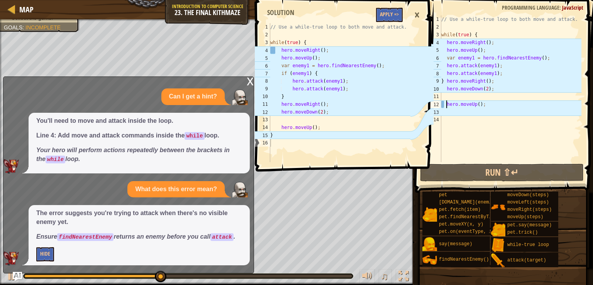
click at [446, 96] on div "// Use a while-true loop to both move and attack. while ( true ) { hero . moveR…" at bounding box center [511, 96] width 142 height 162
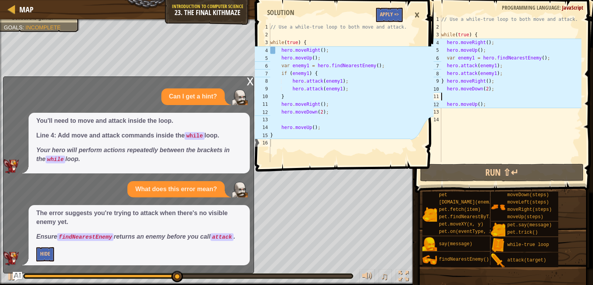
type textarea "hero.moveDown(2);"
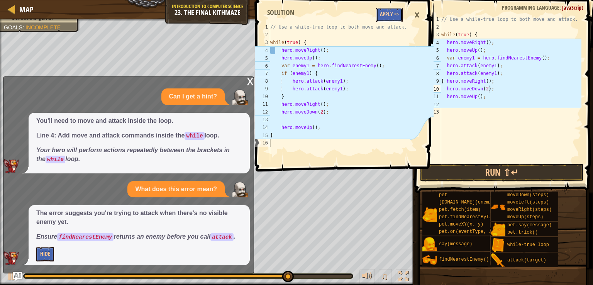
click at [395, 17] on button "Apply =>" at bounding box center [389, 15] width 27 height 14
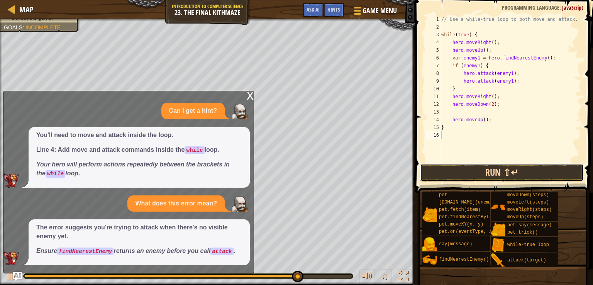
click at [495, 170] on button "Run ⇧↵" at bounding box center [502, 173] width 164 height 18
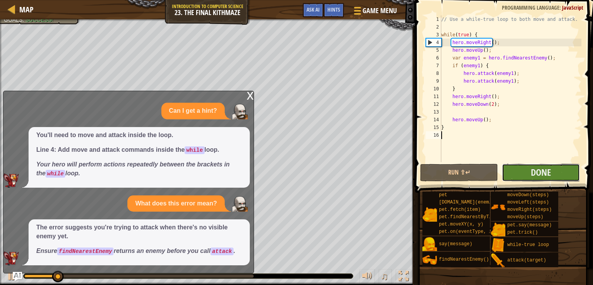
click at [554, 170] on button "Done" at bounding box center [541, 173] width 78 height 18
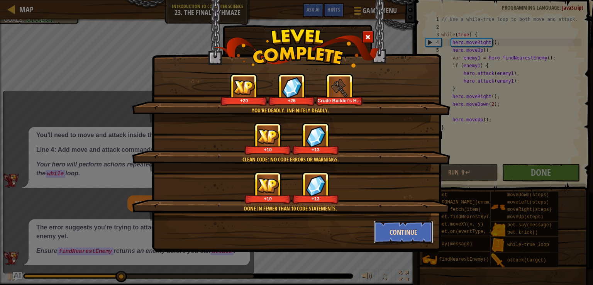
click at [412, 233] on button "Continue" at bounding box center [404, 232] width 60 height 23
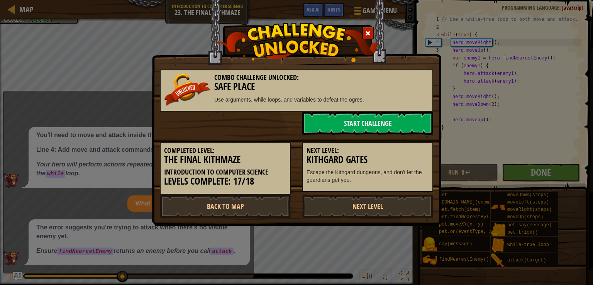
click at [545, 179] on div "Combo Challenge Unlocked: Safe Place Use arguments, while loops, and variables …" at bounding box center [296, 142] width 593 height 285
click at [372, 207] on link "Next Level" at bounding box center [368, 206] width 131 height 23
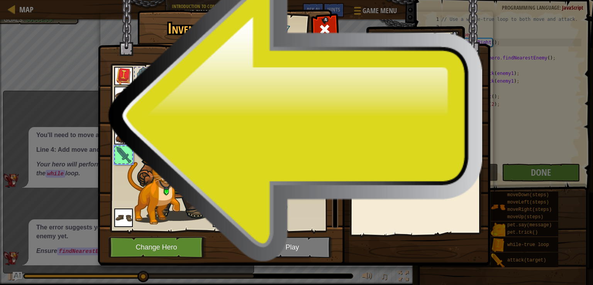
click at [556, 173] on div "Inventory 487 Available Equip Equip Equip Equip Equip Equip Equip Equip Equip E…" at bounding box center [296, 142] width 593 height 285
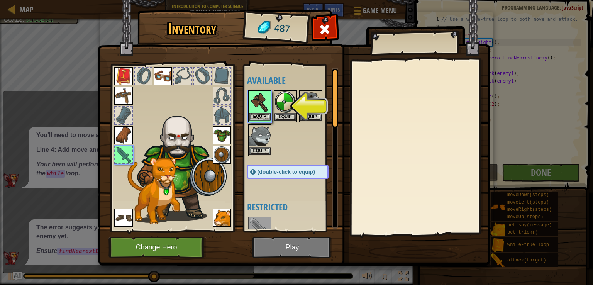
click at [260, 105] on img at bounding box center [260, 102] width 22 height 22
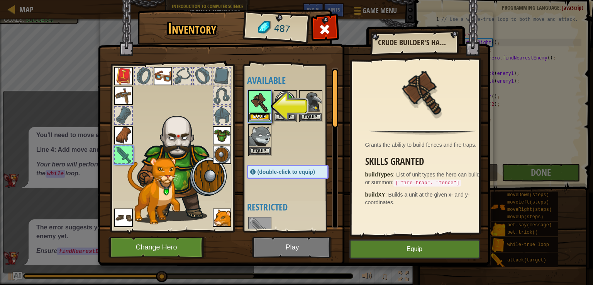
click at [260, 113] on button "Equip" at bounding box center [260, 117] width 22 height 8
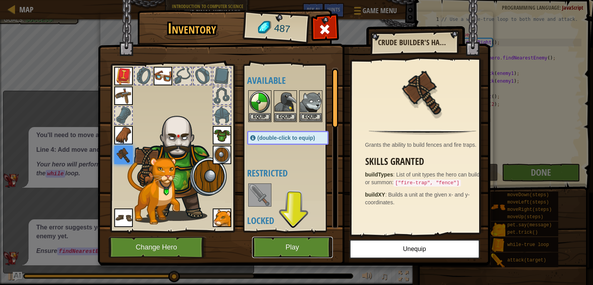
click at [314, 248] on button "Play" at bounding box center [292, 247] width 81 height 21
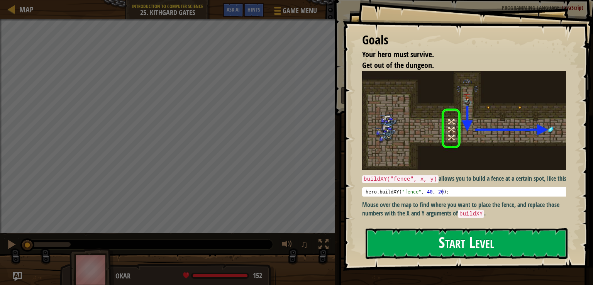
click at [428, 243] on button "Start Level" at bounding box center [467, 243] width 202 height 31
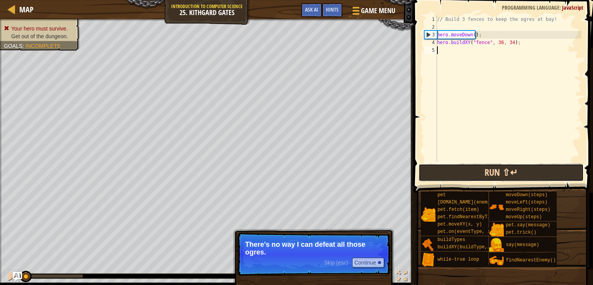
click at [516, 179] on button "Run ⇧↵" at bounding box center [501, 173] width 165 height 18
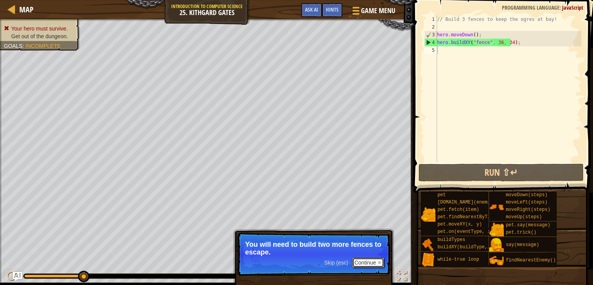
click at [366, 264] on button "Continue" at bounding box center [368, 263] width 32 height 10
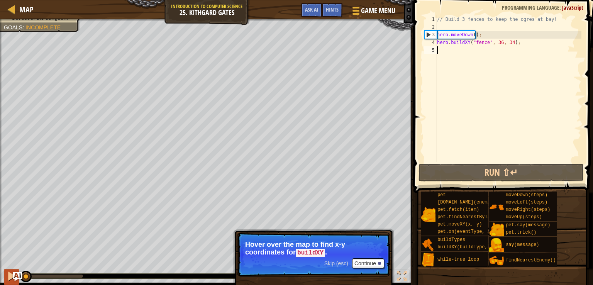
drag, startPoint x: 83, startPoint y: 274, endPoint x: 6, endPoint y: 275, distance: 77.3
click at [7, 275] on div "♫" at bounding box center [207, 274] width 414 height 23
click at [350, 267] on div "Skip (esc) Continue" at bounding box center [355, 263] width 60 height 10
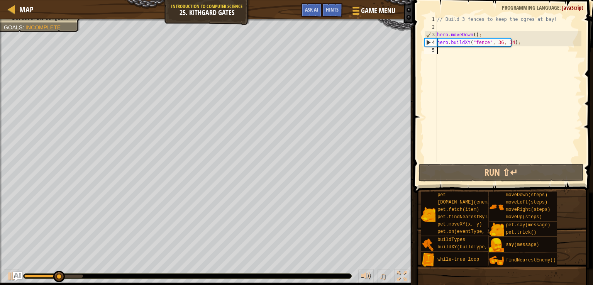
scroll to position [3, 0]
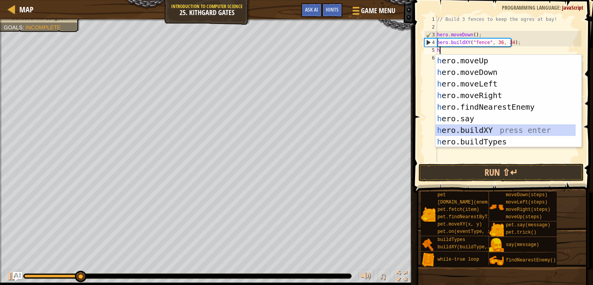
click at [469, 129] on div "h ero.moveUp press enter h ero.moveDown press enter h ero.moveLeft press enter …" at bounding box center [506, 113] width 140 height 116
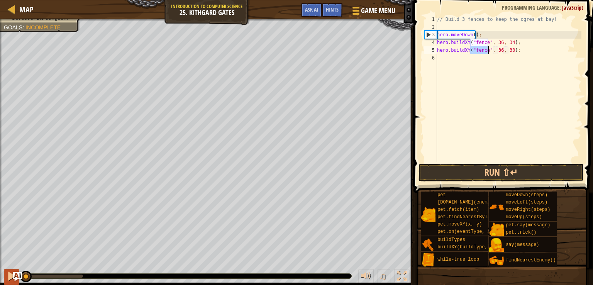
drag, startPoint x: 83, startPoint y: 273, endPoint x: 6, endPoint y: 275, distance: 77.7
click at [6, 275] on div "♫" at bounding box center [207, 274] width 414 height 23
type textarea "hero.buildXY("fence", 36, 30);"
click at [6, 275] on button at bounding box center [11, 277] width 15 height 16
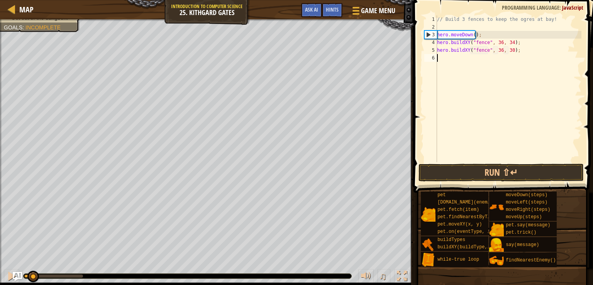
click at [453, 64] on div "// Build 3 fences to keep the ogres at bay! hero . moveDown ( ) ; hero . buildX…" at bounding box center [509, 96] width 146 height 162
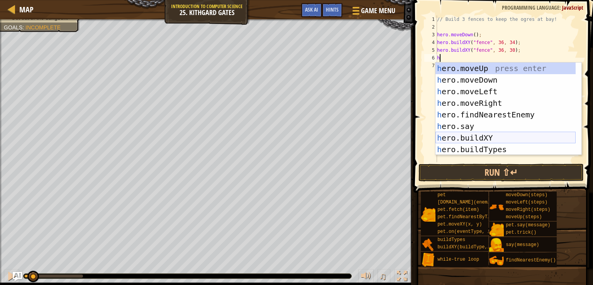
click at [491, 135] on div "h ero.moveUp press enter h ero.moveDown press enter h ero.moveLeft press enter …" at bounding box center [506, 121] width 140 height 116
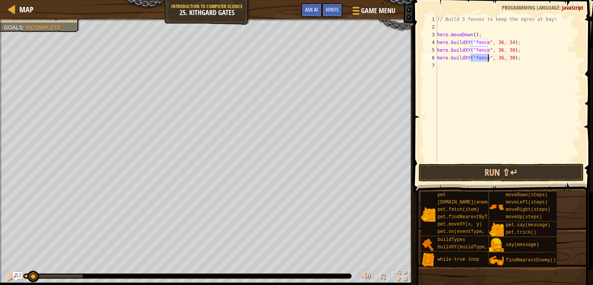
click at [508, 59] on div "// Build 3 fences to keep the ogres at bay! hero . moveDown ( ) ; hero . buildX…" at bounding box center [509, 96] width 146 height 162
type textarea "hero.buildXY("fence", 36, 27);"
click at [522, 168] on button "Run ⇧↵" at bounding box center [501, 173] width 165 height 18
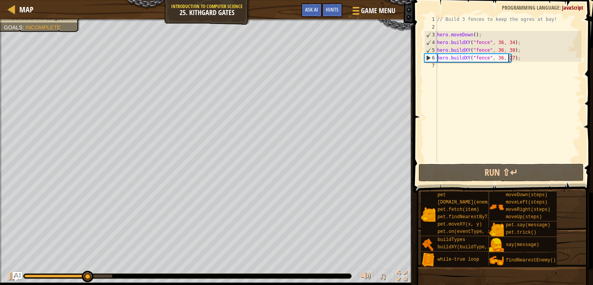
click at [491, 80] on div "// Build 3 fences to keep the ogres at bay! hero . moveDown ( ) ; hero . buildX…" at bounding box center [509, 96] width 146 height 162
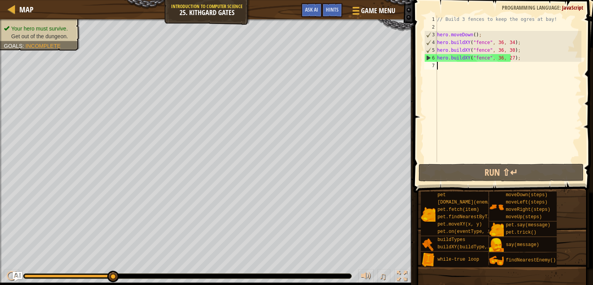
type textarea "h"
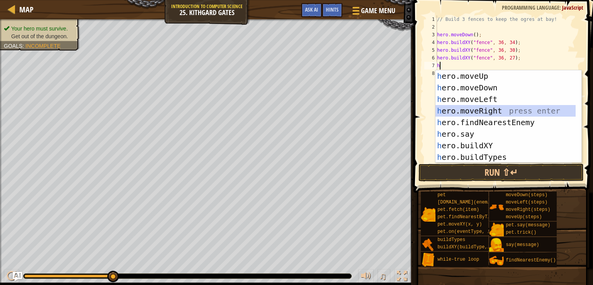
click at [471, 109] on div "h ero.moveUp press enter h ero.moveDown press enter h ero.moveLeft press enter …" at bounding box center [506, 128] width 140 height 116
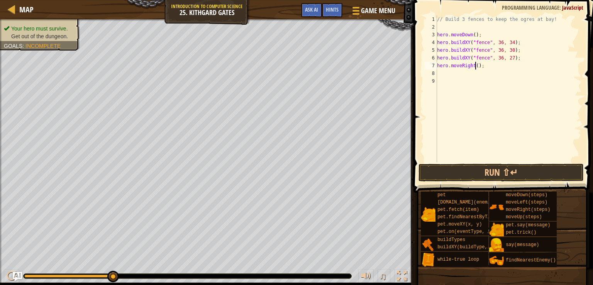
click at [476, 66] on div "// Build 3 fences to keep the ogres at bay! hero . moveDown ( ) ; hero . buildX…" at bounding box center [509, 96] width 146 height 162
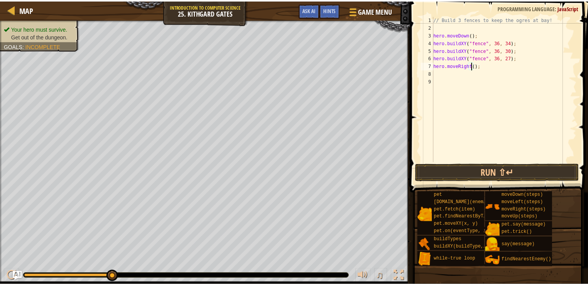
scroll to position [3, 3]
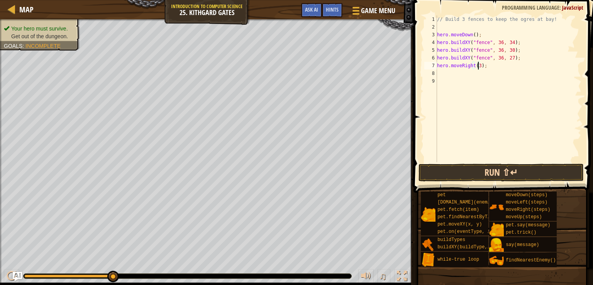
type textarea "hero.moveRight(3);"
click at [511, 173] on button "Run ⇧↵" at bounding box center [501, 173] width 165 height 18
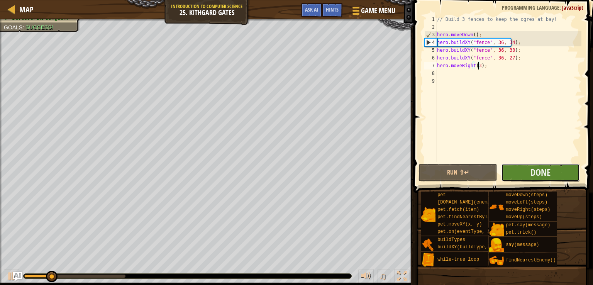
click at [536, 165] on button "Done" at bounding box center [541, 173] width 79 height 18
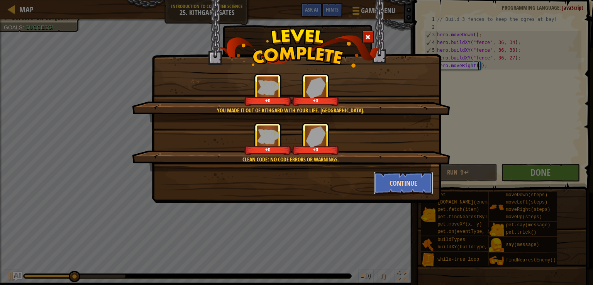
click at [401, 176] on button "Continue" at bounding box center [404, 183] width 60 height 23
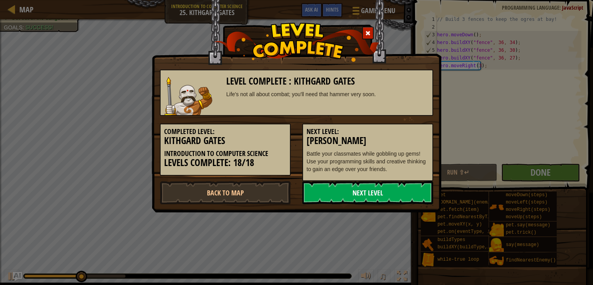
drag, startPoint x: 391, startPoint y: 196, endPoint x: 389, endPoint y: 192, distance: 4.3
click at [389, 192] on link "Next Level" at bounding box center [368, 192] width 131 height 23
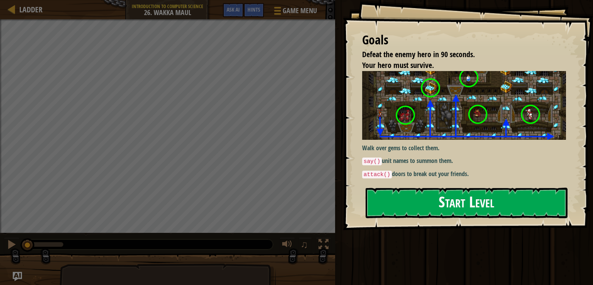
click at [376, 203] on button "Start Level" at bounding box center [467, 203] width 202 height 31
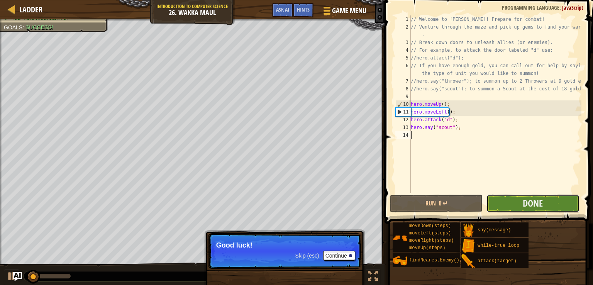
click at [502, 196] on button "Done" at bounding box center [533, 204] width 93 height 18
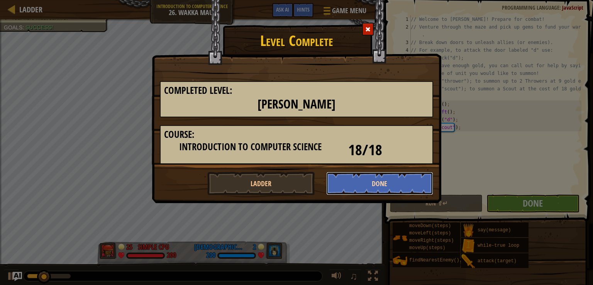
click at [347, 178] on button "Done" at bounding box center [379, 183] width 107 height 23
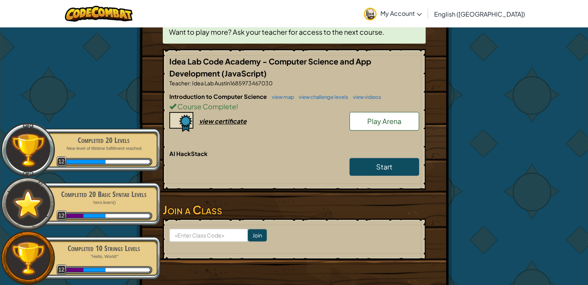
scroll to position [174, 0]
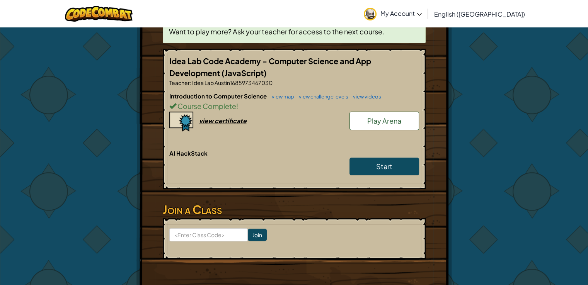
click at [405, 112] on link "Play Arena" at bounding box center [384, 121] width 70 height 19
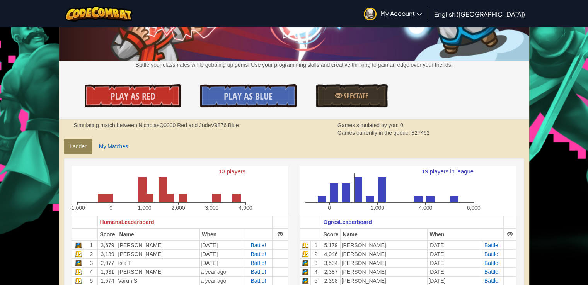
scroll to position [116, 0]
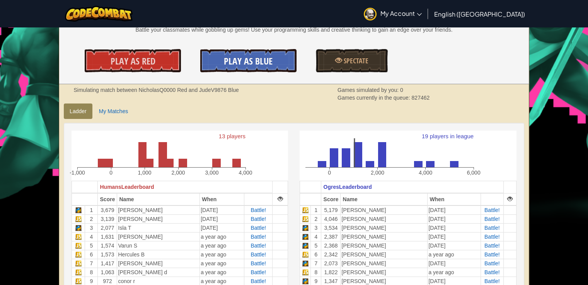
click at [240, 61] on span "Play As Blue" at bounding box center [248, 61] width 49 height 12
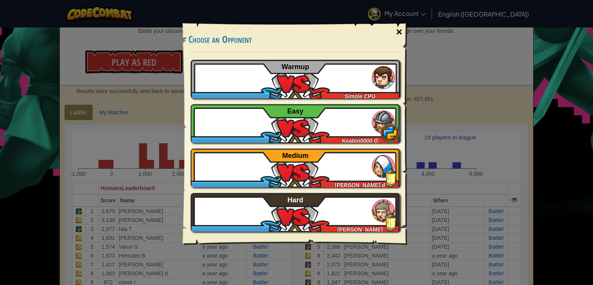
click at [398, 29] on div "×" at bounding box center [400, 32] width 18 height 22
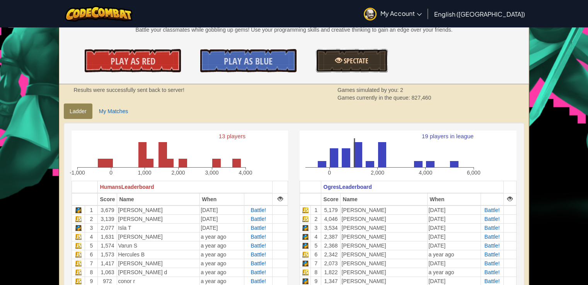
click at [349, 58] on span "Spectate" at bounding box center [355, 61] width 26 height 10
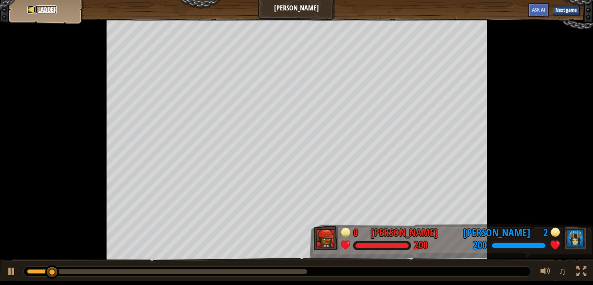
click at [43, 11] on span "Ladder" at bounding box center [47, 9] width 19 height 9
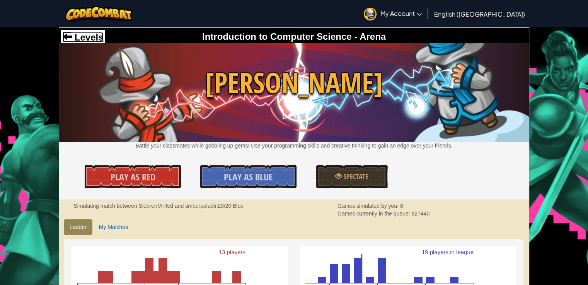
click at [79, 34] on span "Levels" at bounding box center [87, 37] width 31 height 10
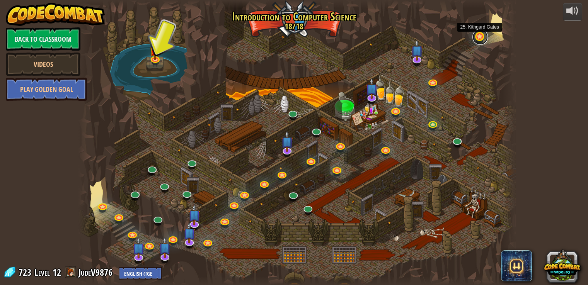
click at [476, 36] on link at bounding box center [479, 36] width 15 height 15
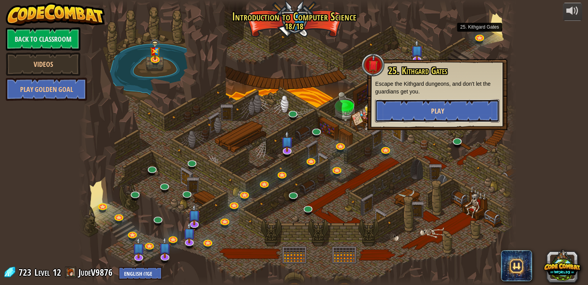
click at [482, 111] on button "Play" at bounding box center [437, 110] width 124 height 23
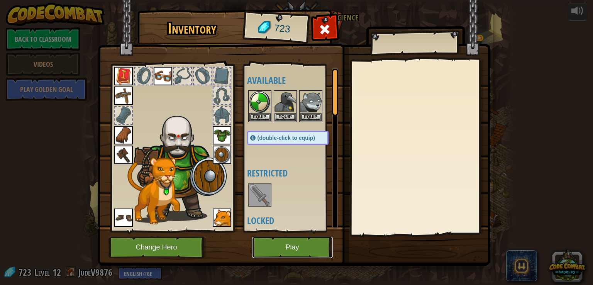
click at [296, 237] on button "Play" at bounding box center [292, 247] width 81 height 21
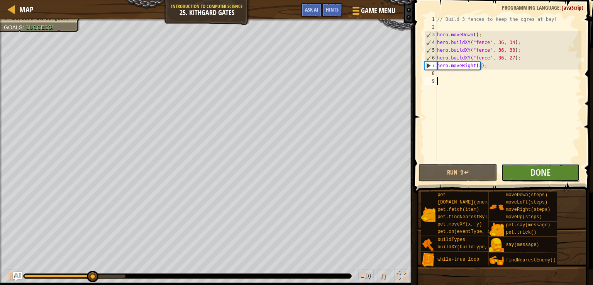
click at [551, 178] on button "Done" at bounding box center [541, 173] width 79 height 18
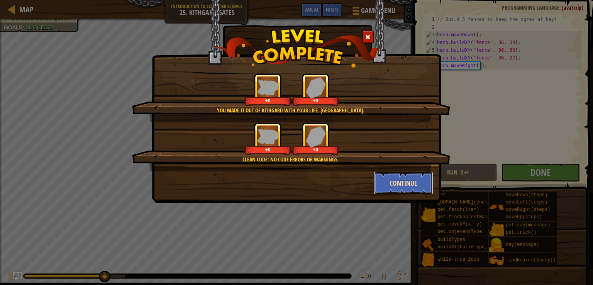
click at [395, 184] on button "Continue" at bounding box center [404, 183] width 60 height 23
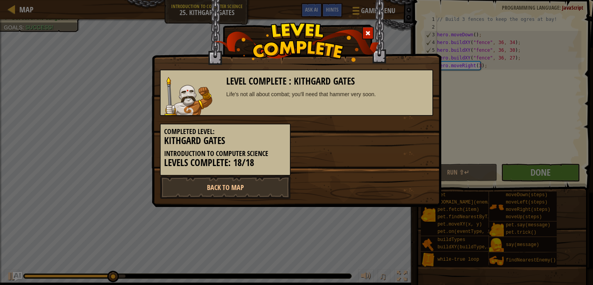
click at [510, 167] on div "Level Complete : [PERSON_NAME] Life's not all about combat; you'll need that ha…" at bounding box center [296, 142] width 593 height 285
click at [257, 193] on link "Back to Map" at bounding box center [225, 187] width 131 height 23
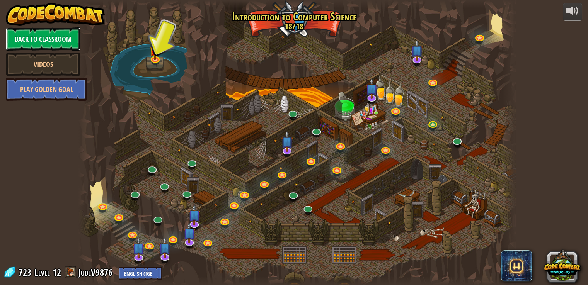
click at [51, 44] on link "Back to Classroom" at bounding box center [43, 38] width 75 height 23
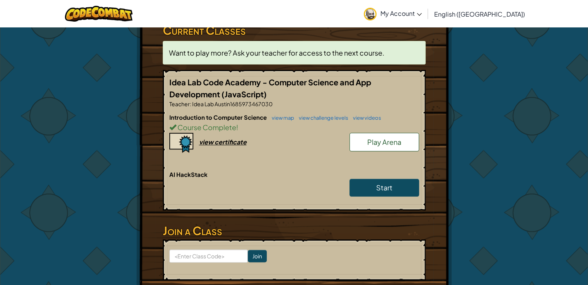
scroll to position [155, 0]
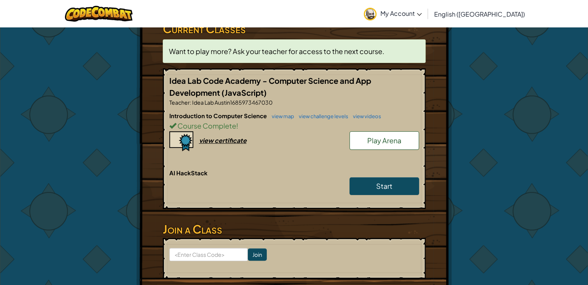
click at [376, 131] on link "Play Arena" at bounding box center [384, 140] width 70 height 19
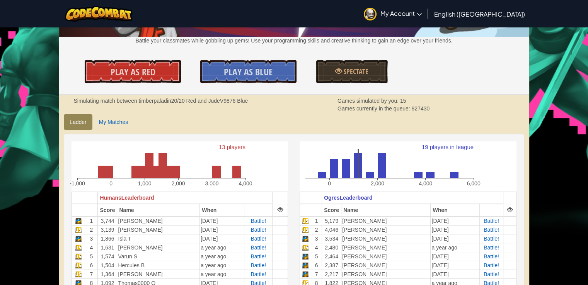
scroll to position [116, 0]
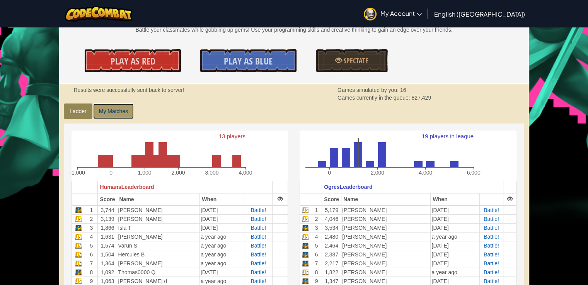
click at [94, 107] on link "My Matches" at bounding box center [113, 111] width 41 height 15
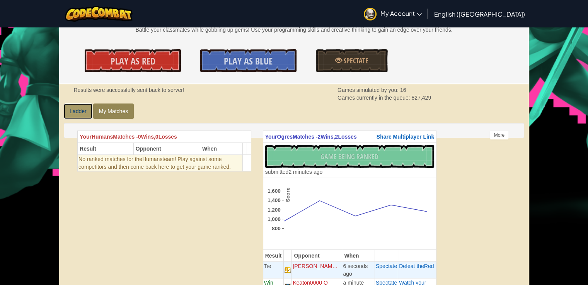
click at [82, 107] on link "Ladder" at bounding box center [78, 111] width 29 height 15
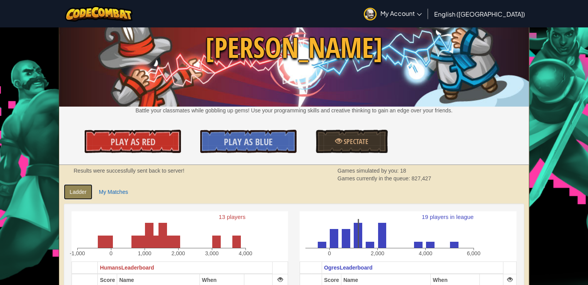
scroll to position [0, 0]
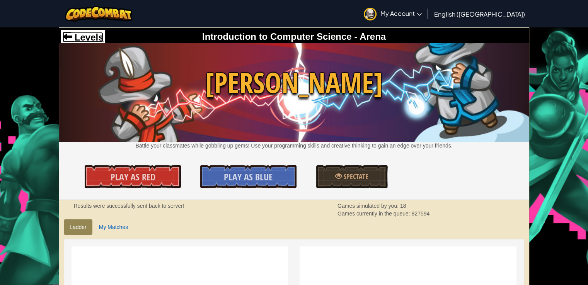
click at [61, 39] on div "Levels" at bounding box center [83, 37] width 44 height 15
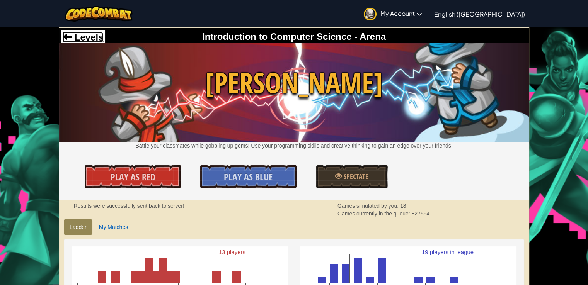
click at [77, 39] on span "Levels" at bounding box center [87, 37] width 31 height 10
